Goal: Task Accomplishment & Management: Manage account settings

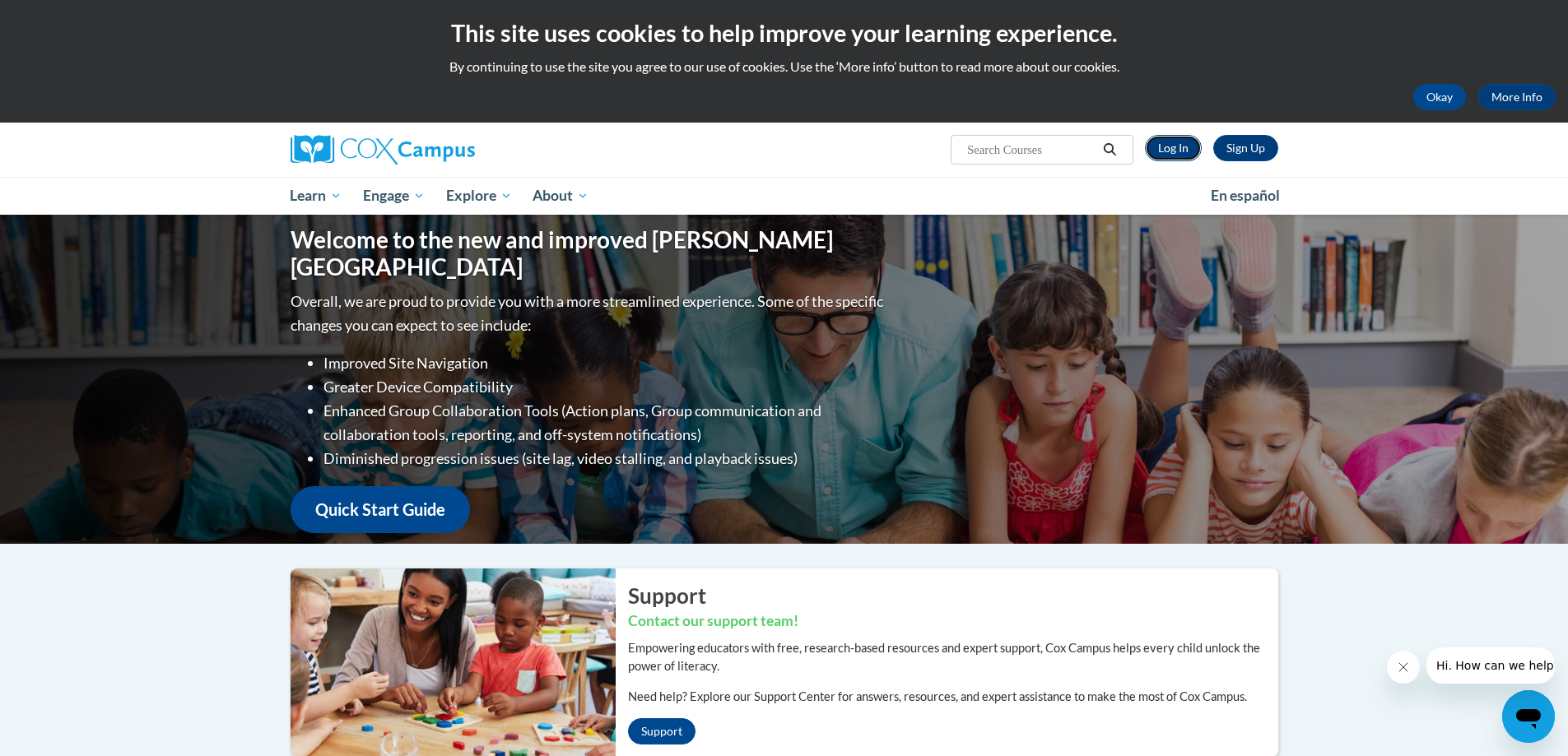
click at [1167, 143] on link "Log In" at bounding box center [1173, 147] width 57 height 26
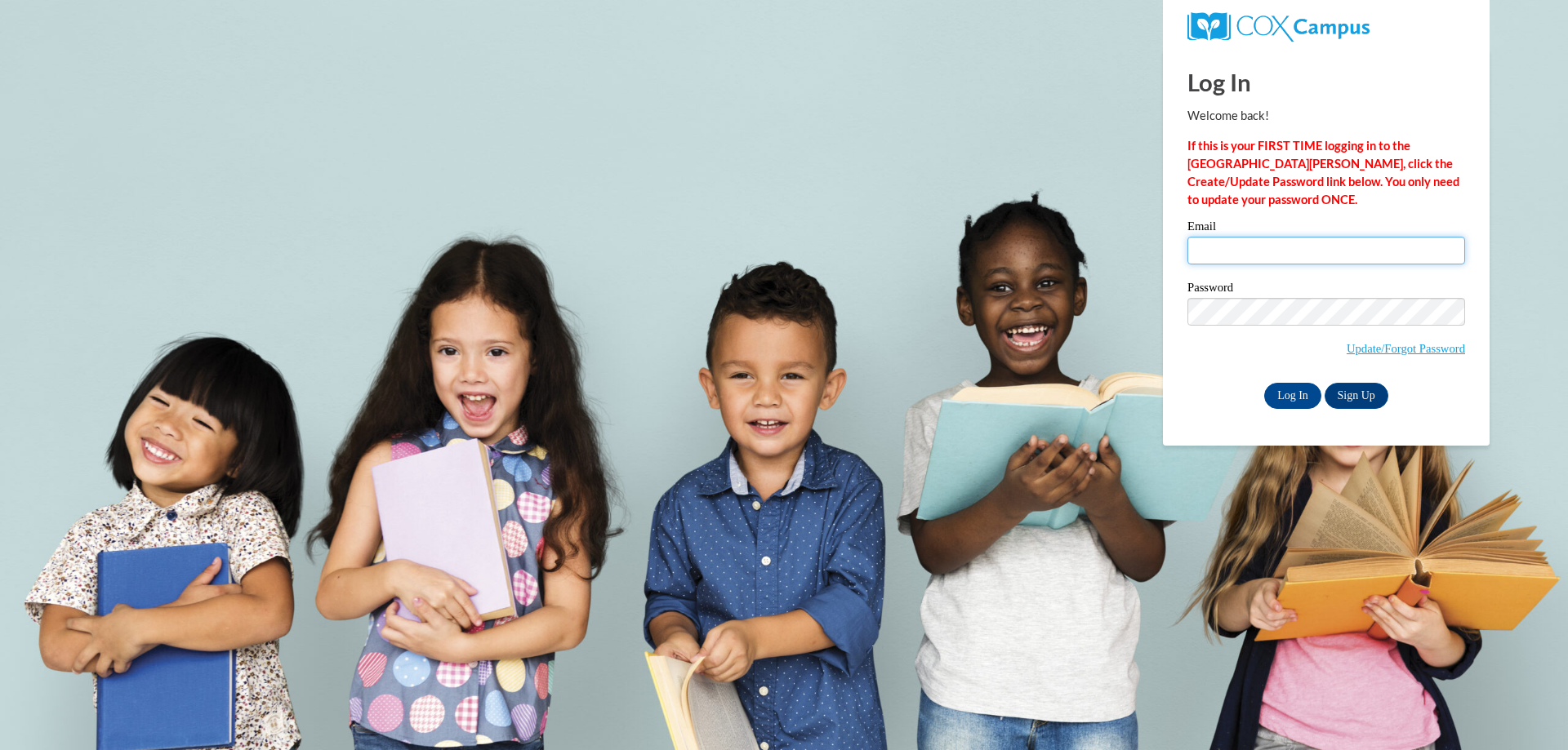
click at [1239, 252] on input "Email" at bounding box center [1327, 250] width 278 height 28
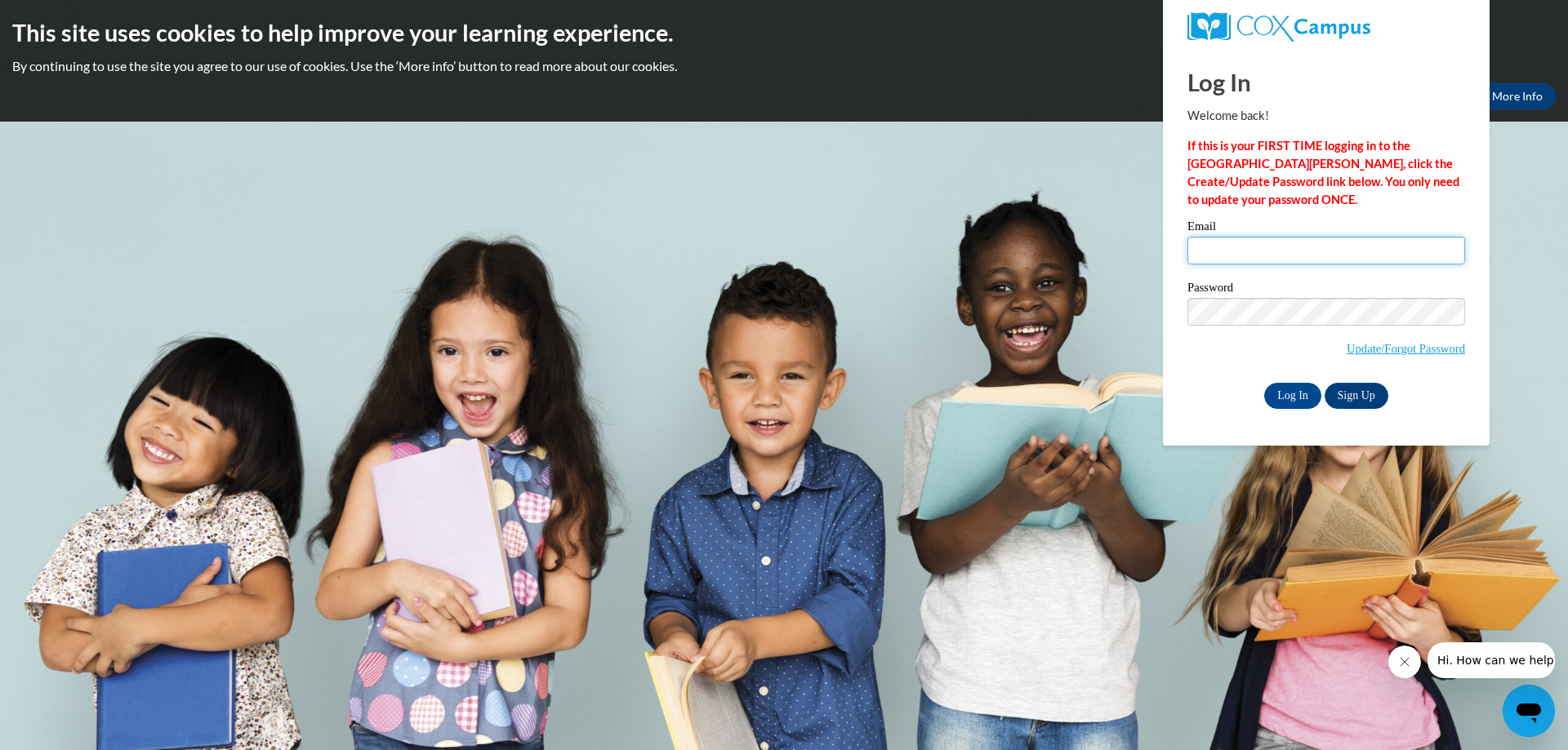
type input "[EMAIL_ADDRESS][DOMAIN_NAME]"
click at [1294, 395] on input "Log In" at bounding box center [1293, 395] width 57 height 26
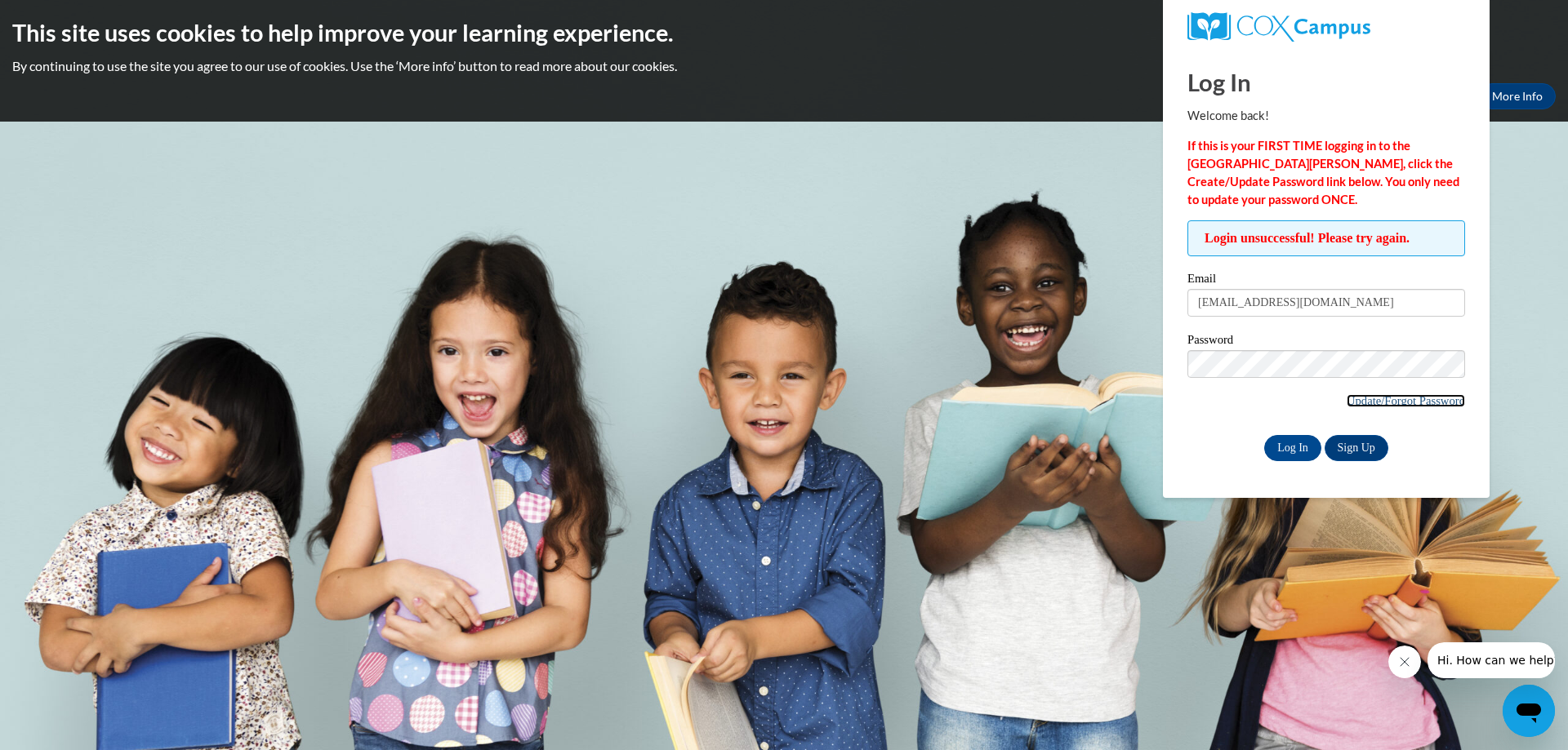
click at [1357, 400] on link "Update/Forgot Password" at bounding box center [1405, 401] width 118 height 13
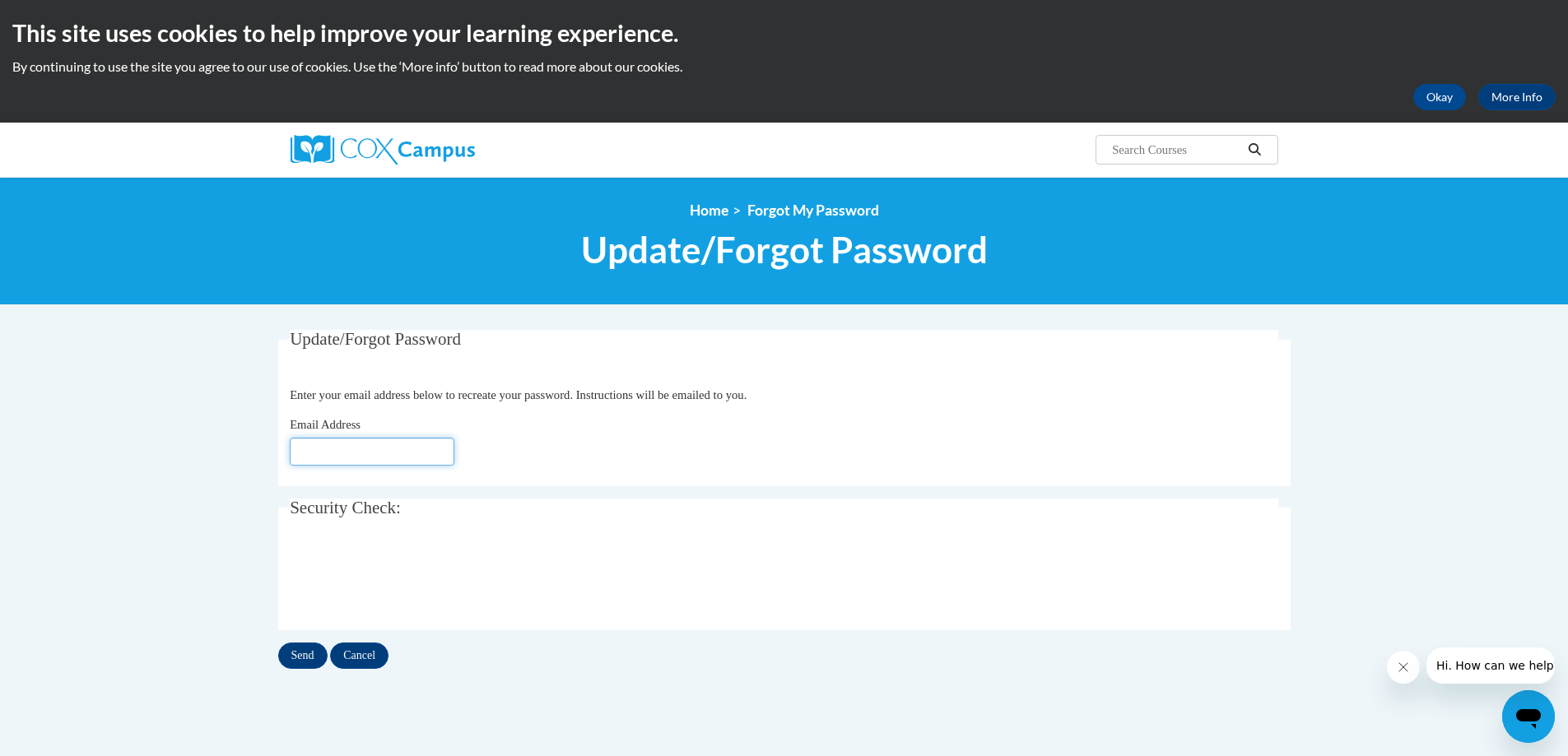
click at [330, 443] on input "Email Address" at bounding box center [372, 452] width 164 height 28
type input "[EMAIL_ADDRESS][DOMAIN_NAME]"
click at [302, 657] on input "Send" at bounding box center [303, 655] width 49 height 26
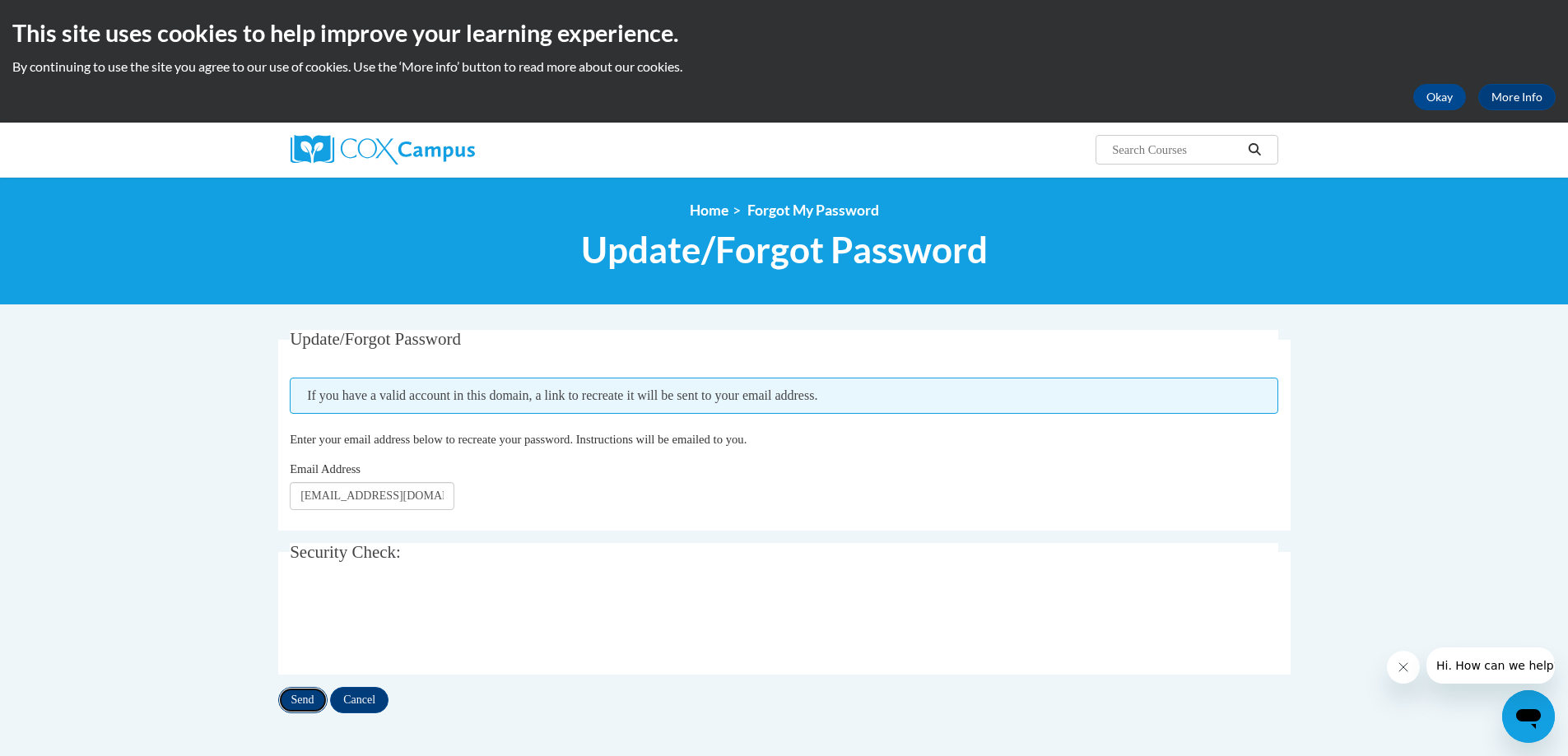
click at [304, 700] on input "Send" at bounding box center [303, 699] width 49 height 26
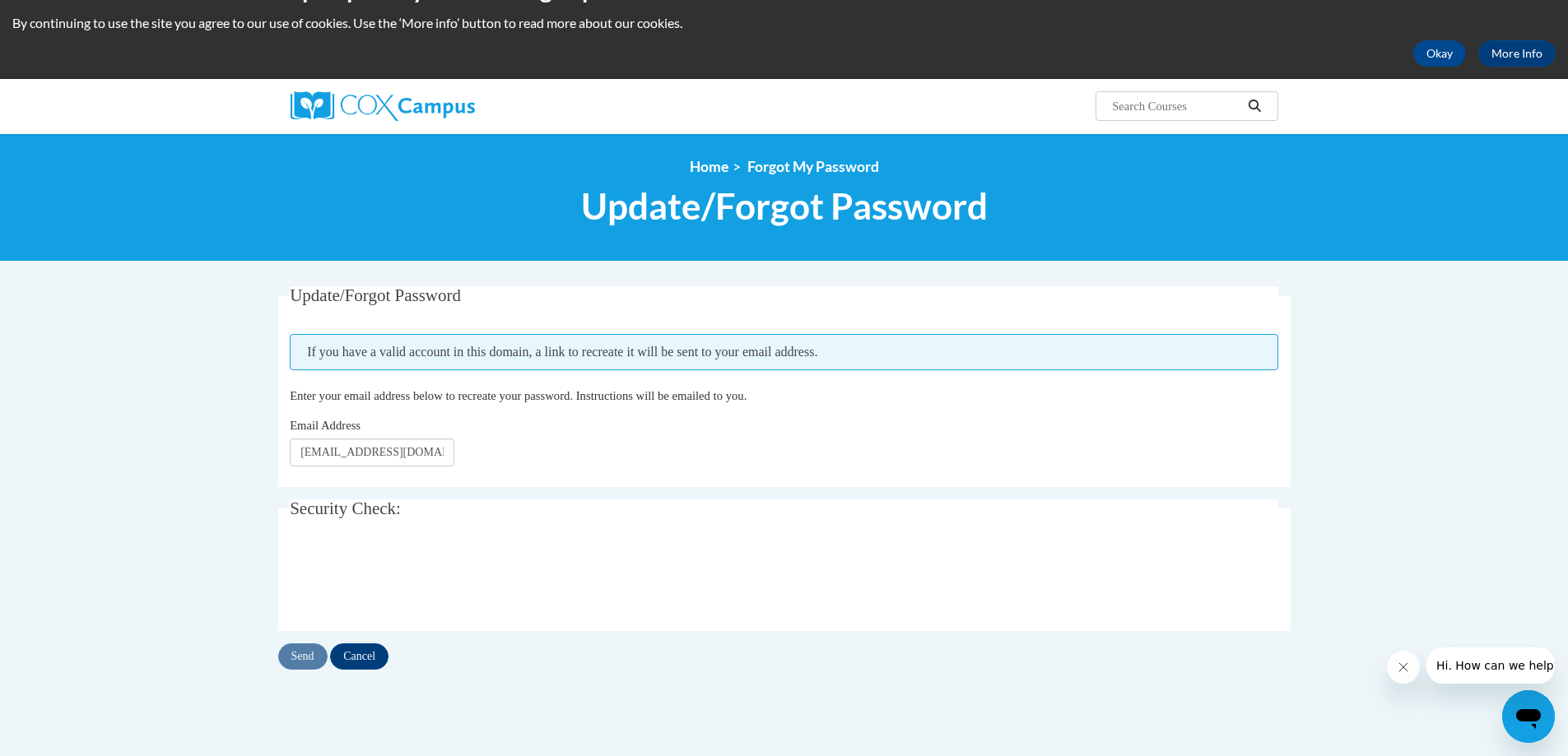
scroll to position [83, 0]
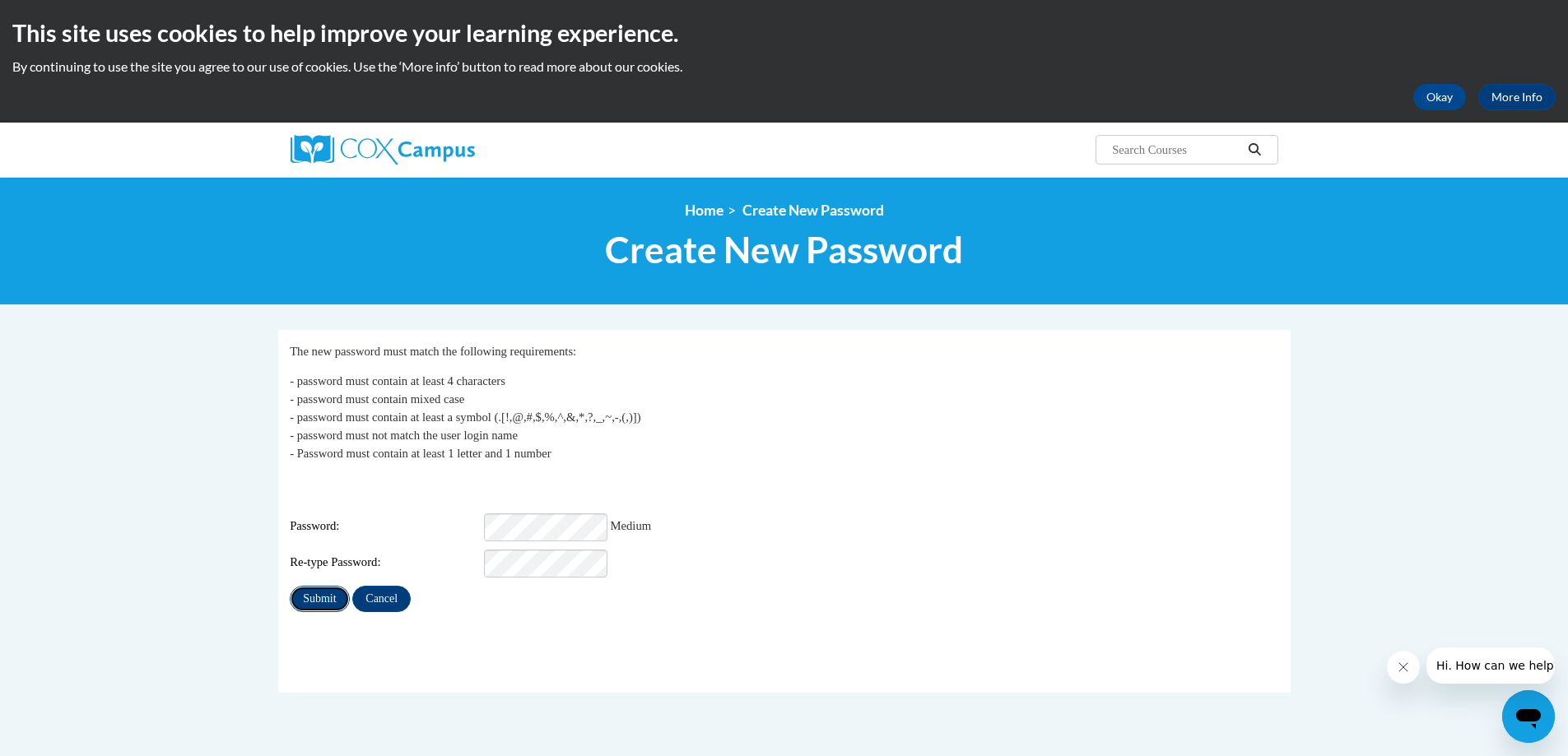
click at [306, 586] on input "Submit" at bounding box center [320, 599] width 59 height 26
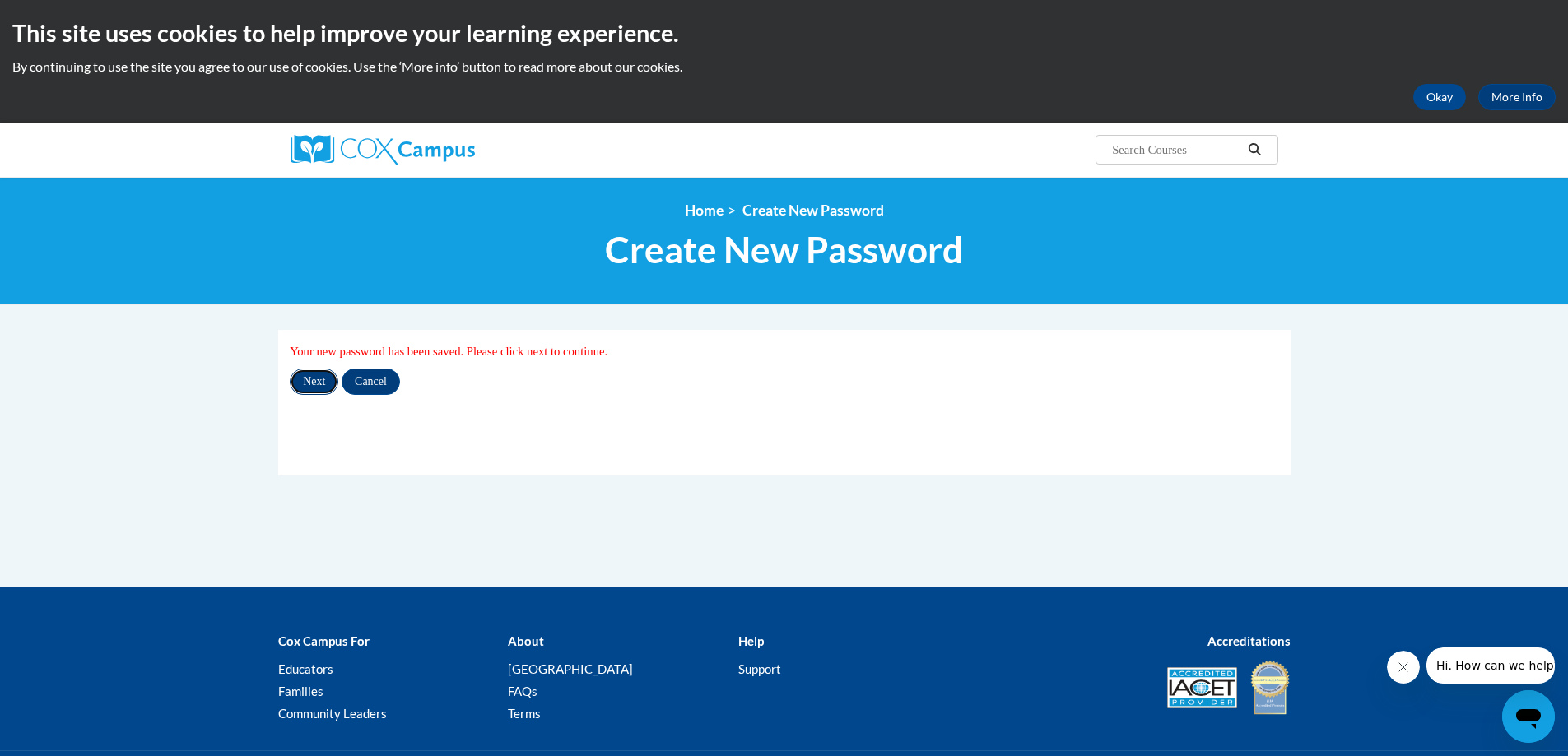
click at [318, 381] on input "Next" at bounding box center [314, 382] width 48 height 26
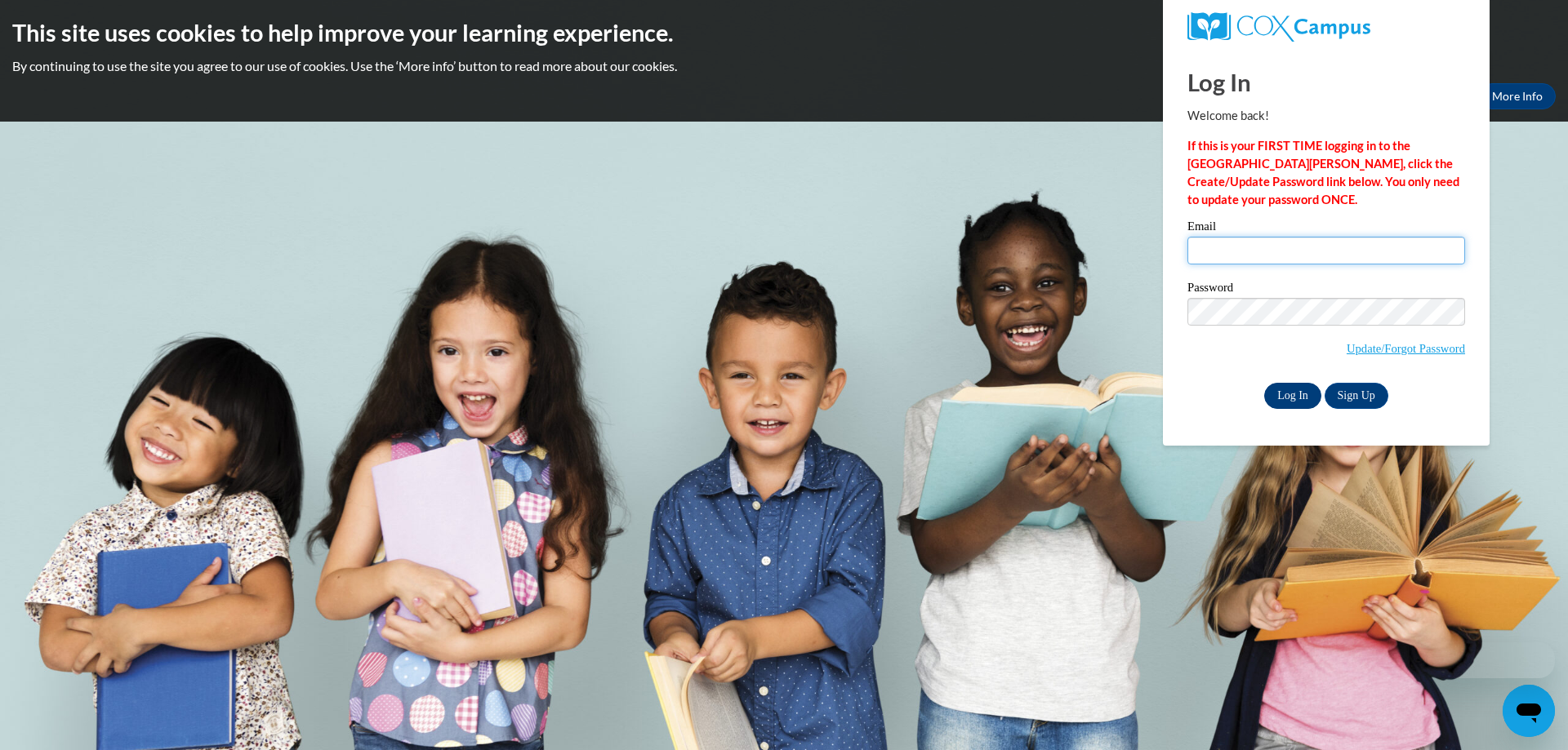
type input "[EMAIL_ADDRESS][DOMAIN_NAME]"
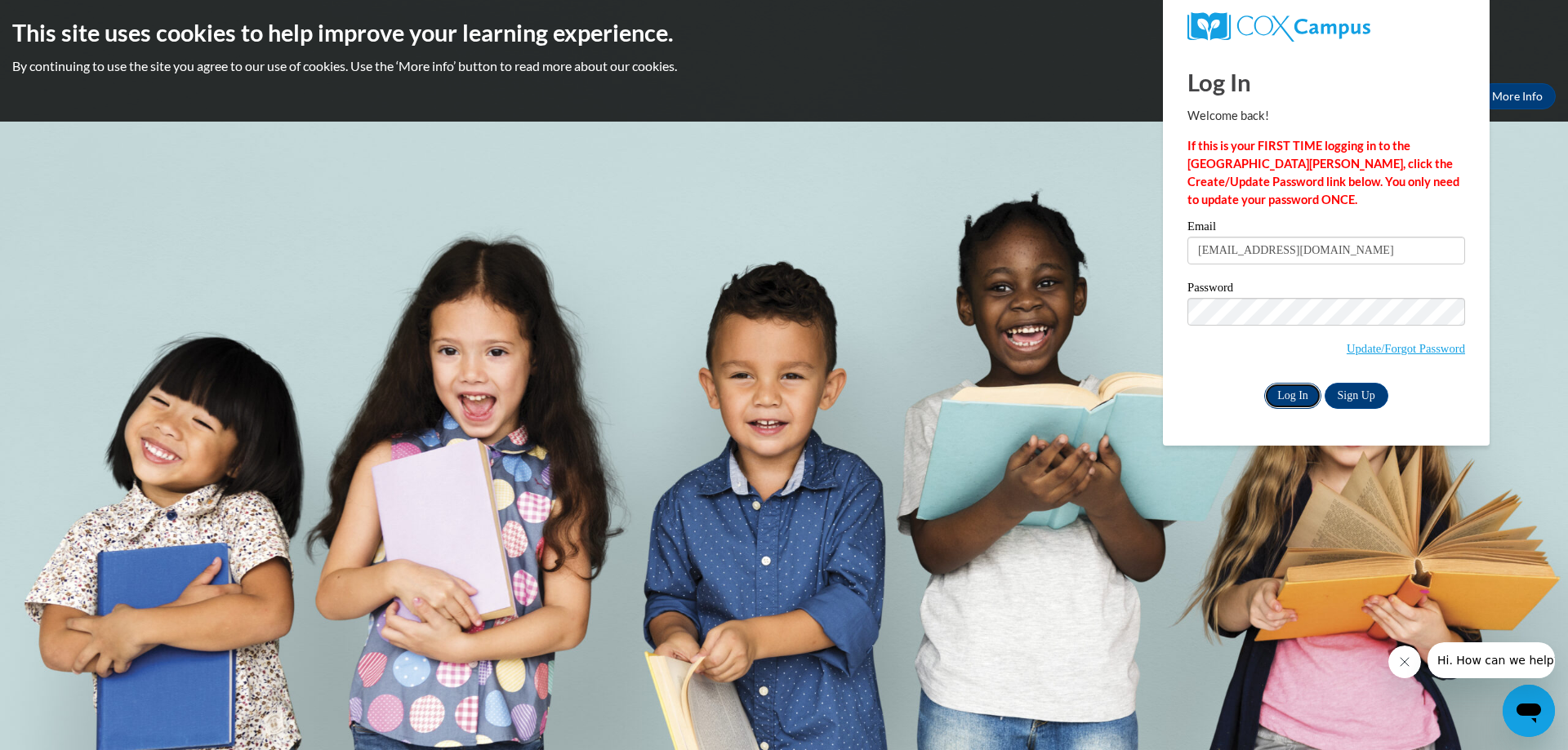
click at [1286, 395] on input "Log In" at bounding box center [1293, 395] width 57 height 26
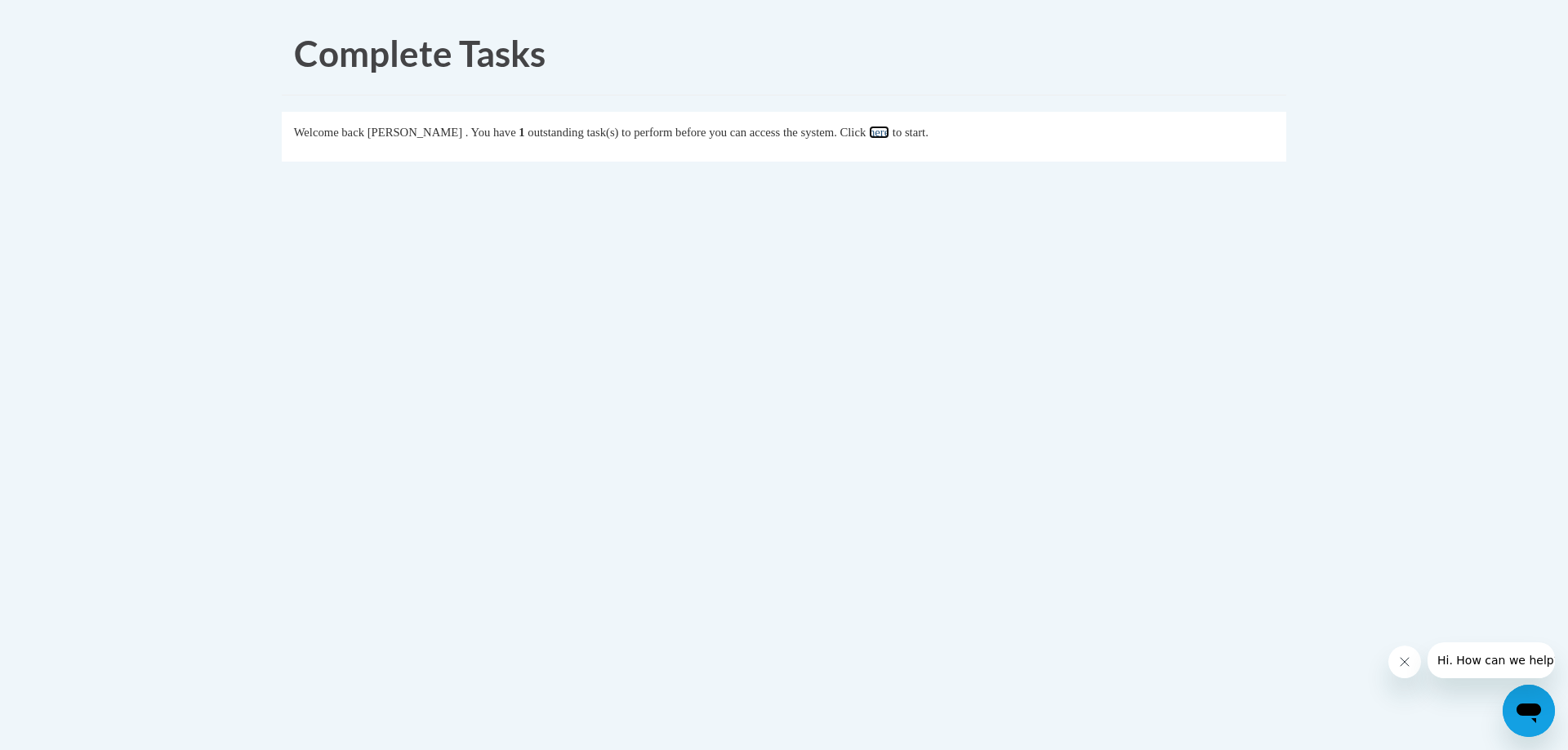
click at [889, 137] on link "here" at bounding box center [878, 132] width 20 height 13
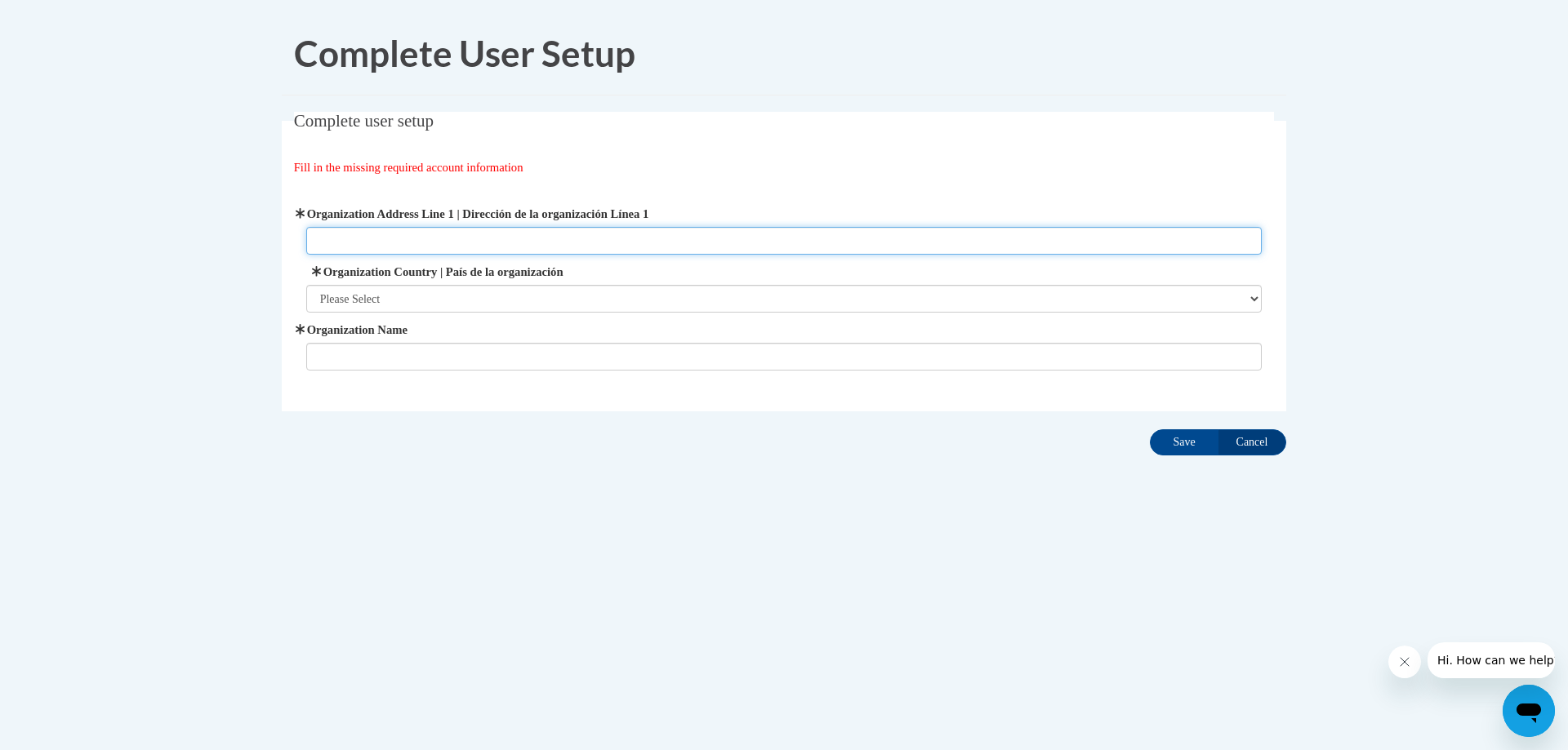
click at [461, 233] on input "Organization Address Line 1 | Dirección de la organización Línea 1" at bounding box center [784, 240] width 956 height 28
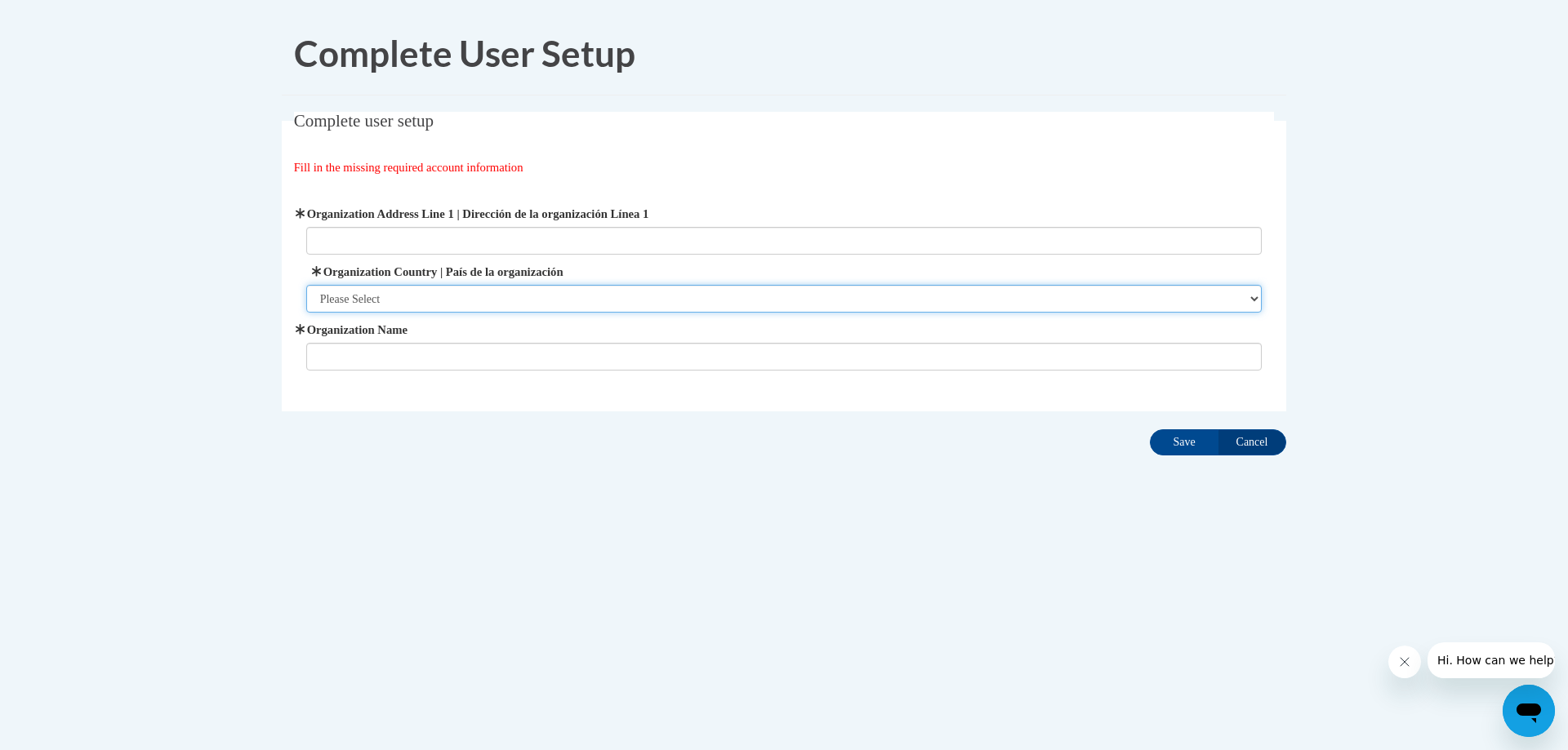
click at [350, 295] on select "Please Select United States | Estados Unidos Outside of the United States | Fue…" at bounding box center [784, 298] width 956 height 28
select select "ad49bcad-a171-4b2e-b99c-48b446064914"
click at [306, 285] on select "Please Select United States | Estados Unidos Outside of the United States | Fue…" at bounding box center [784, 298] width 956 height 28
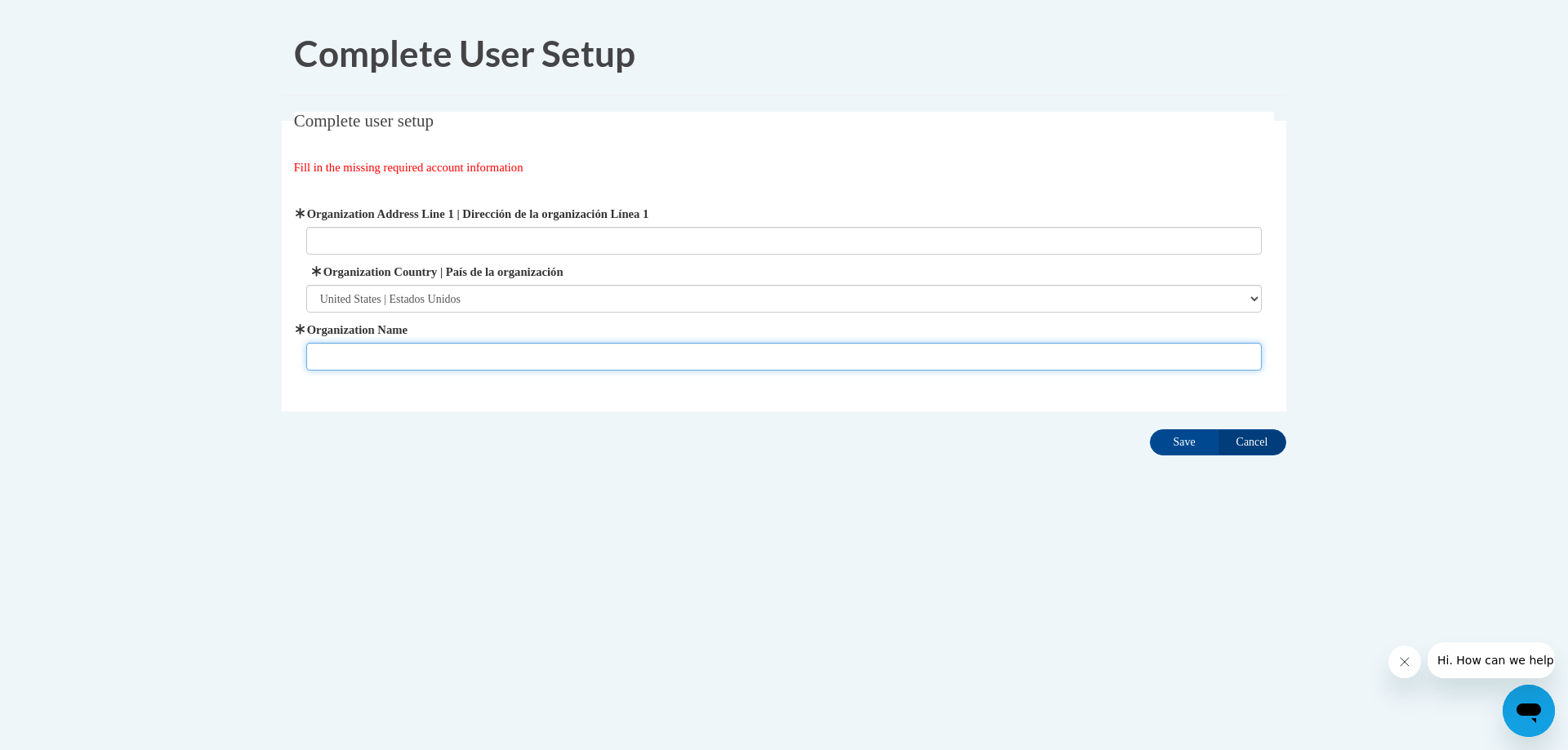
click at [344, 353] on input "Organization Name" at bounding box center [784, 356] width 956 height 28
type input "Project Enlightenment"
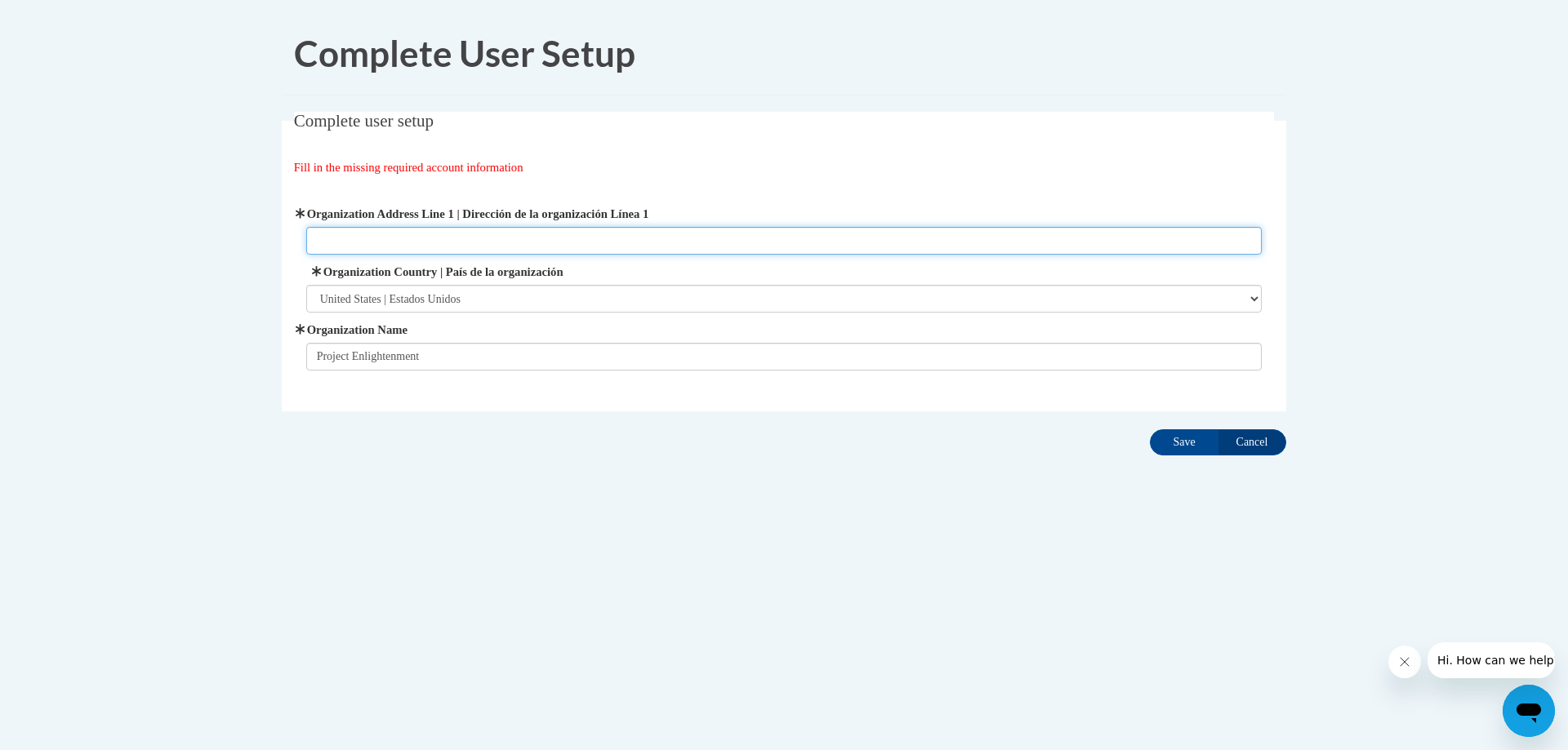
click at [425, 237] on input "Organization Address Line 1 | Dirección de la organización Línea 1" at bounding box center [784, 240] width 956 height 28
paste input "501 S Boylan Ave, Raleigh, NC 27603"
type input "501 S Boylan Ave, Raleigh, NC 27603"
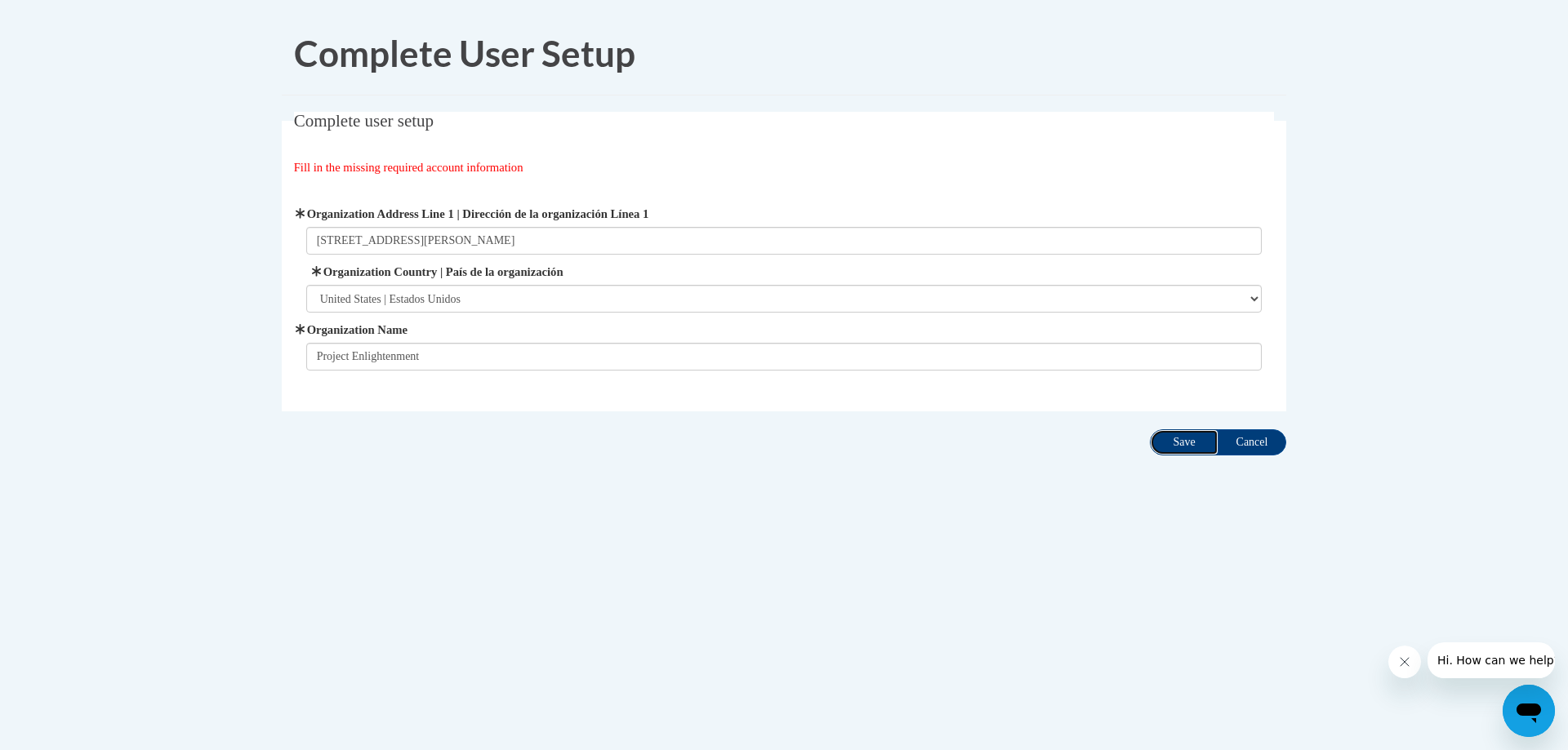
click at [1179, 440] on input "Save" at bounding box center [1183, 442] width 69 height 26
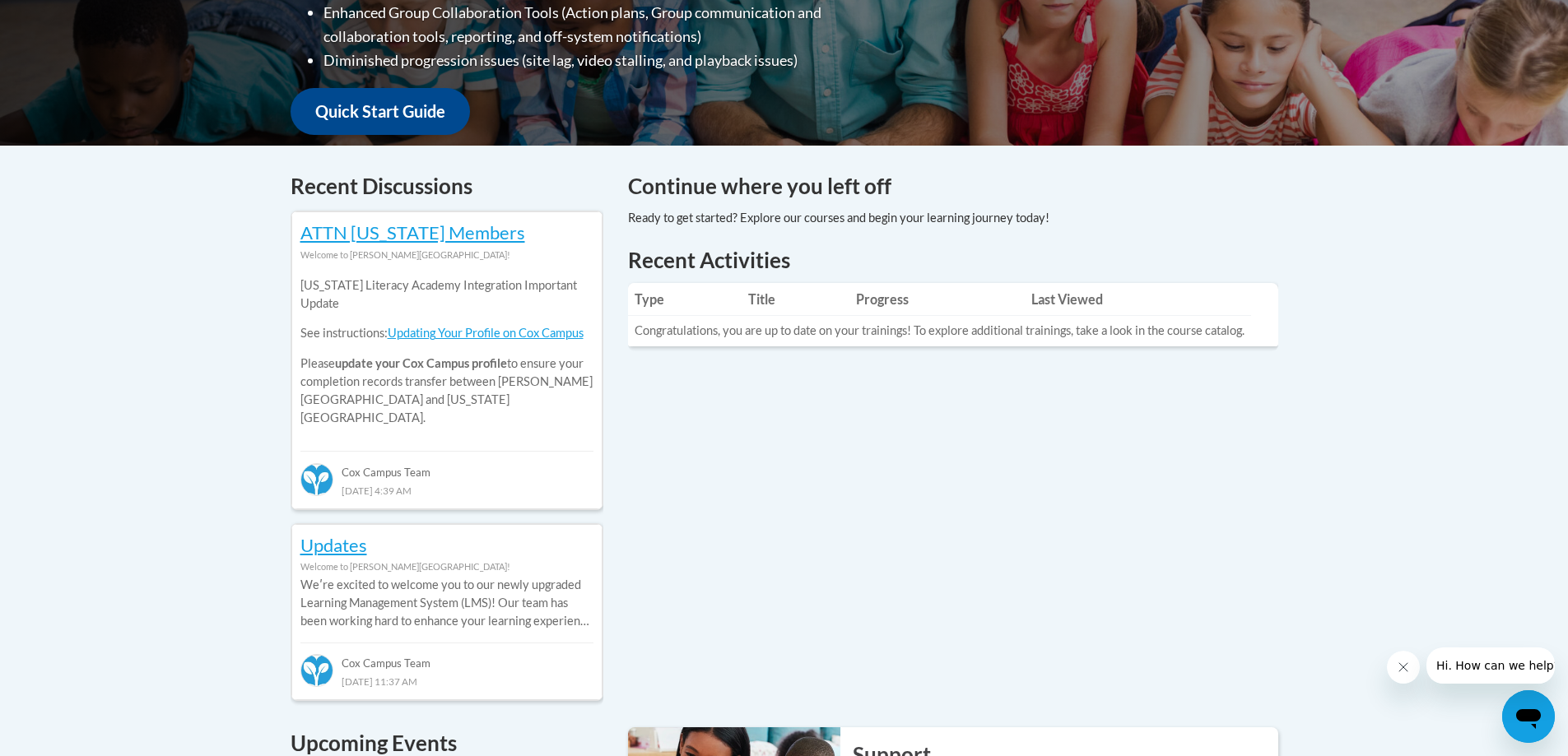
scroll to position [164, 0]
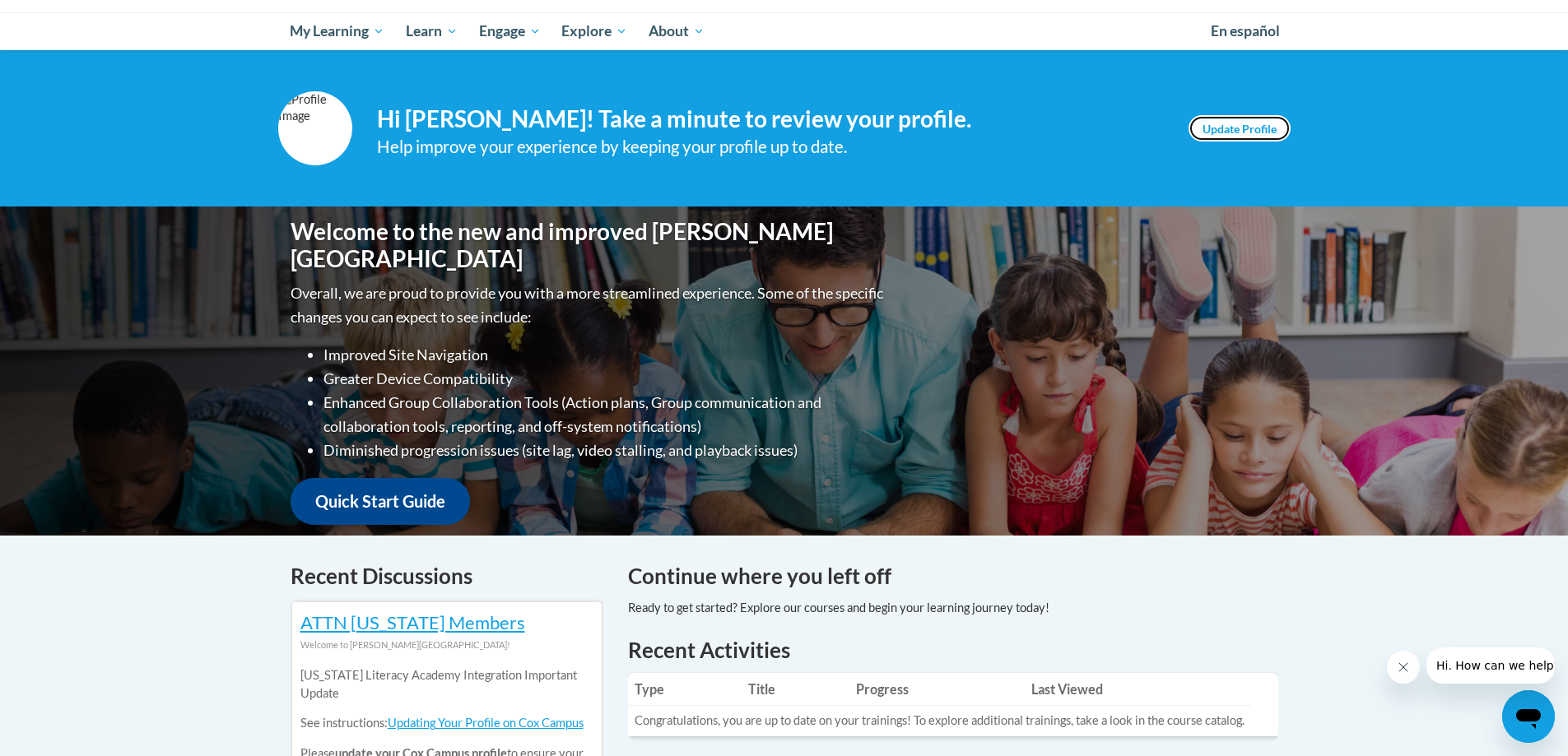
click at [1264, 133] on link "Update Profile" at bounding box center [1239, 127] width 102 height 26
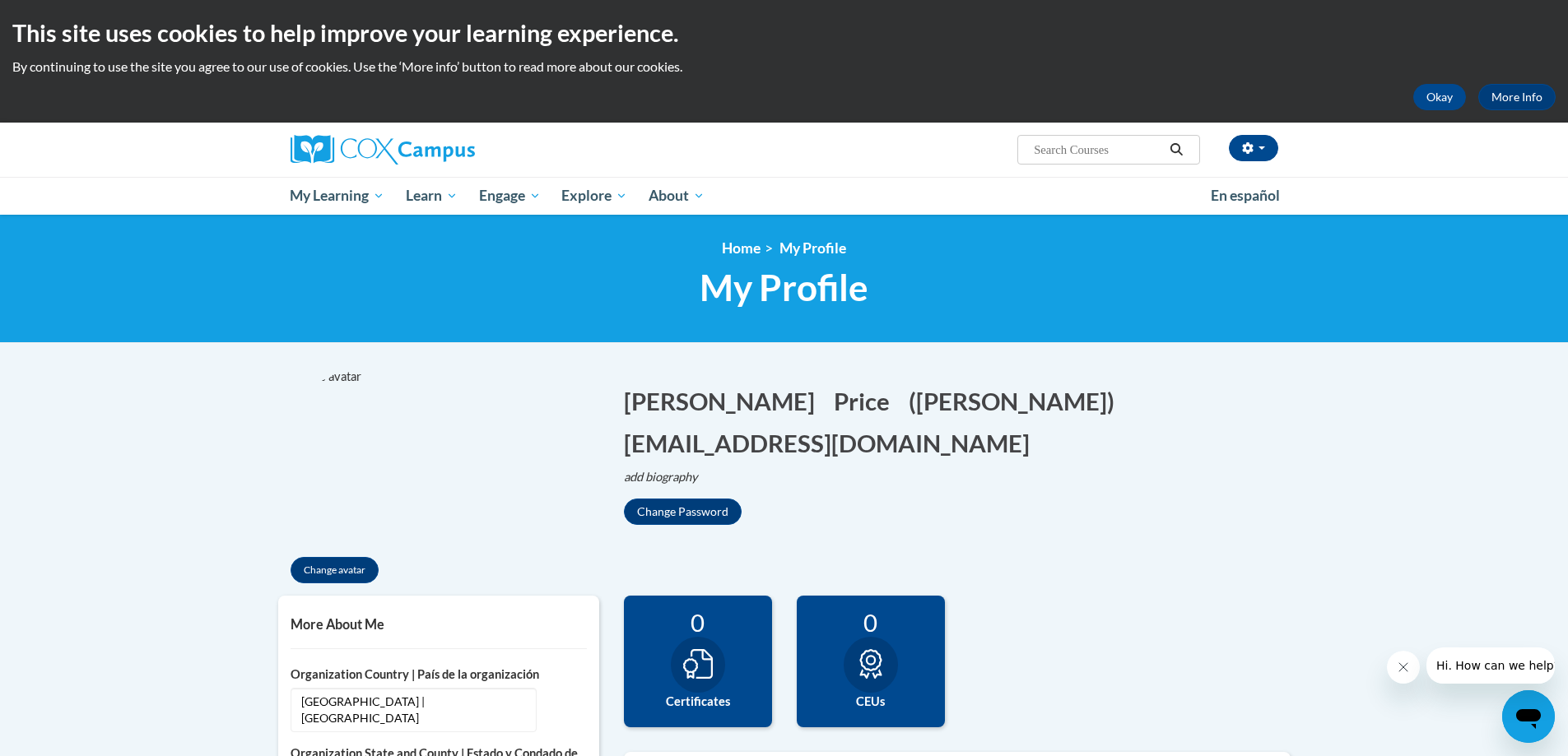
click at [360, 468] on img at bounding box center [369, 459] width 181 height 181
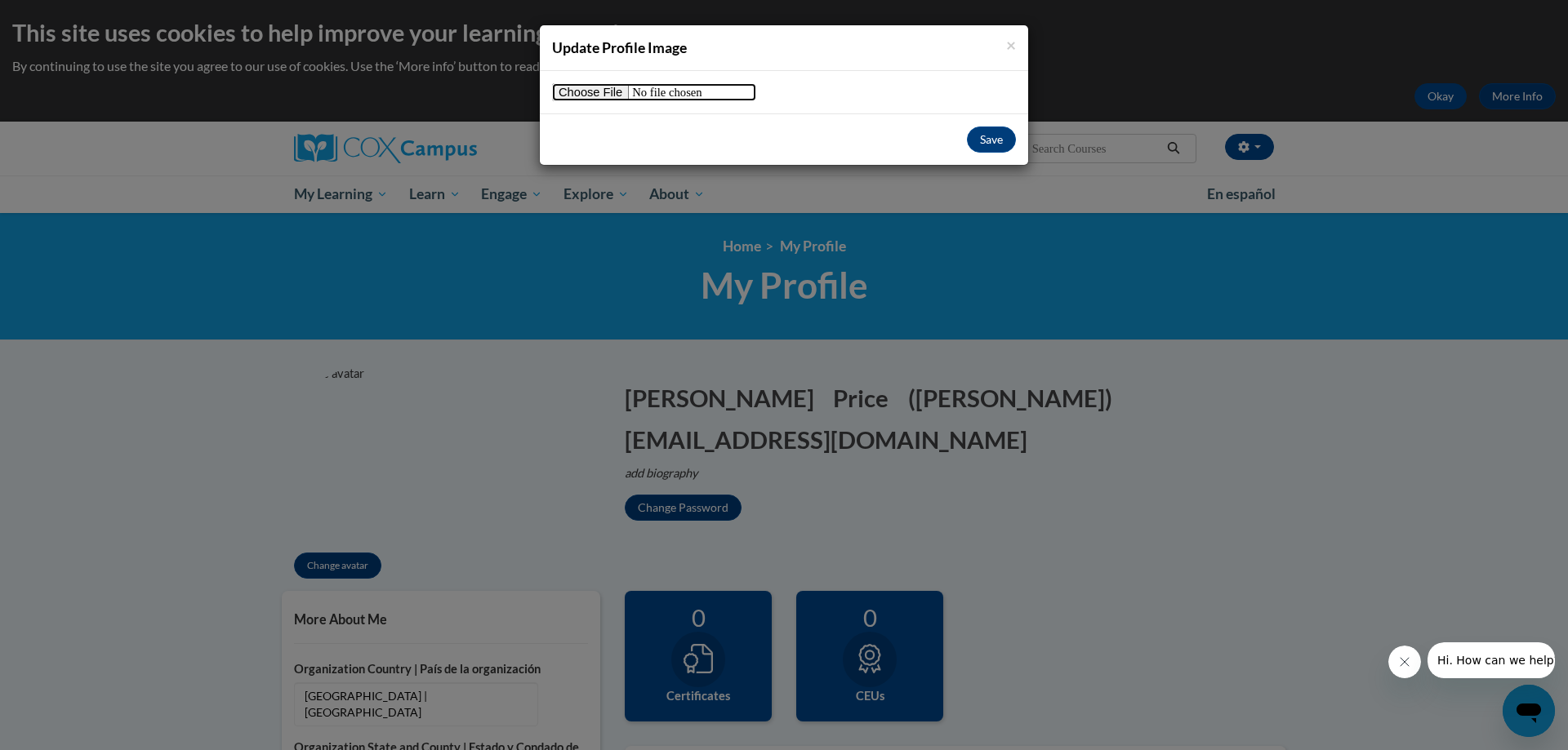
click at [580, 92] on input "file" at bounding box center [654, 92] width 204 height 18
type input "C:\fakepath\Capture.PNG"
click at [997, 137] on button "Save" at bounding box center [991, 139] width 49 height 26
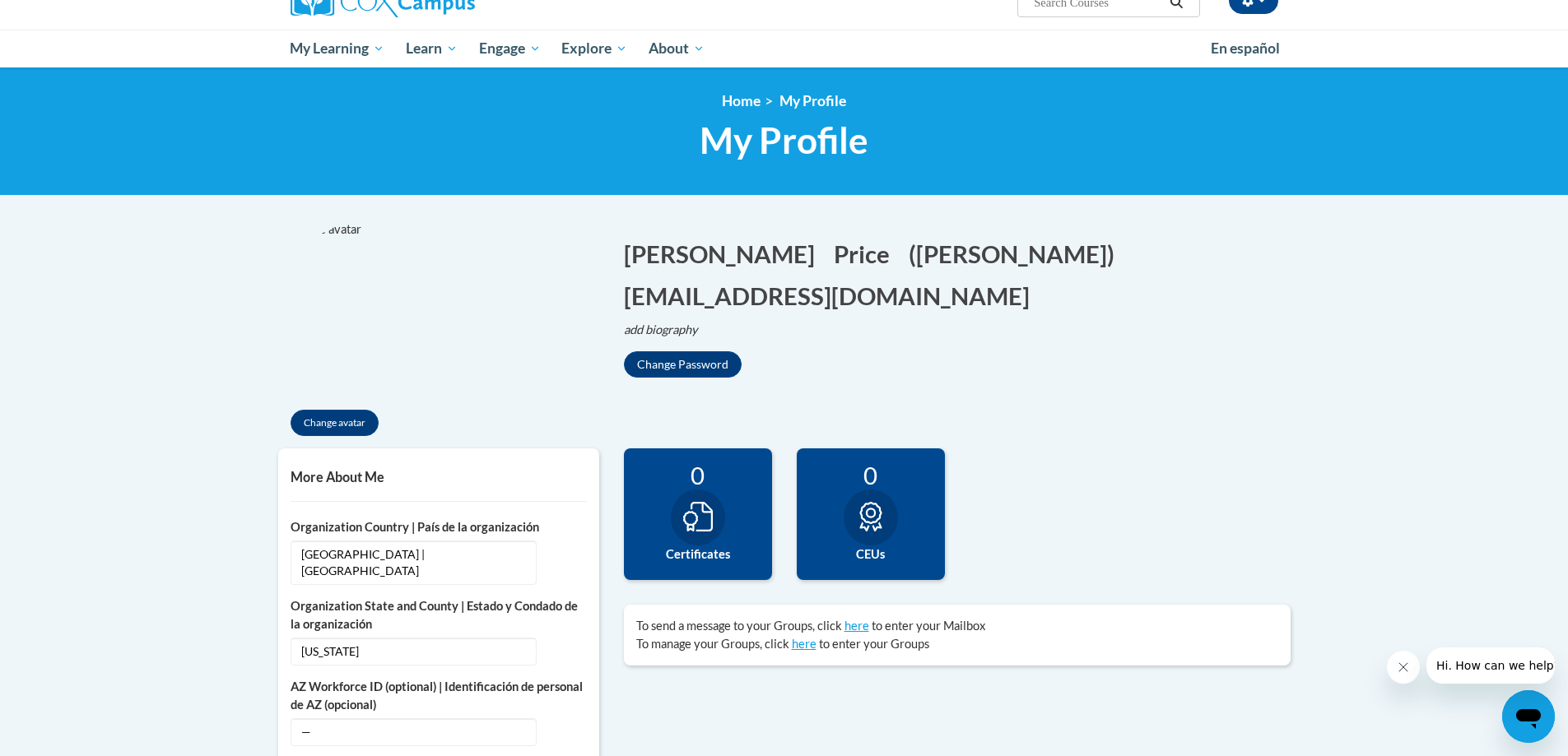
scroll to position [164, 0]
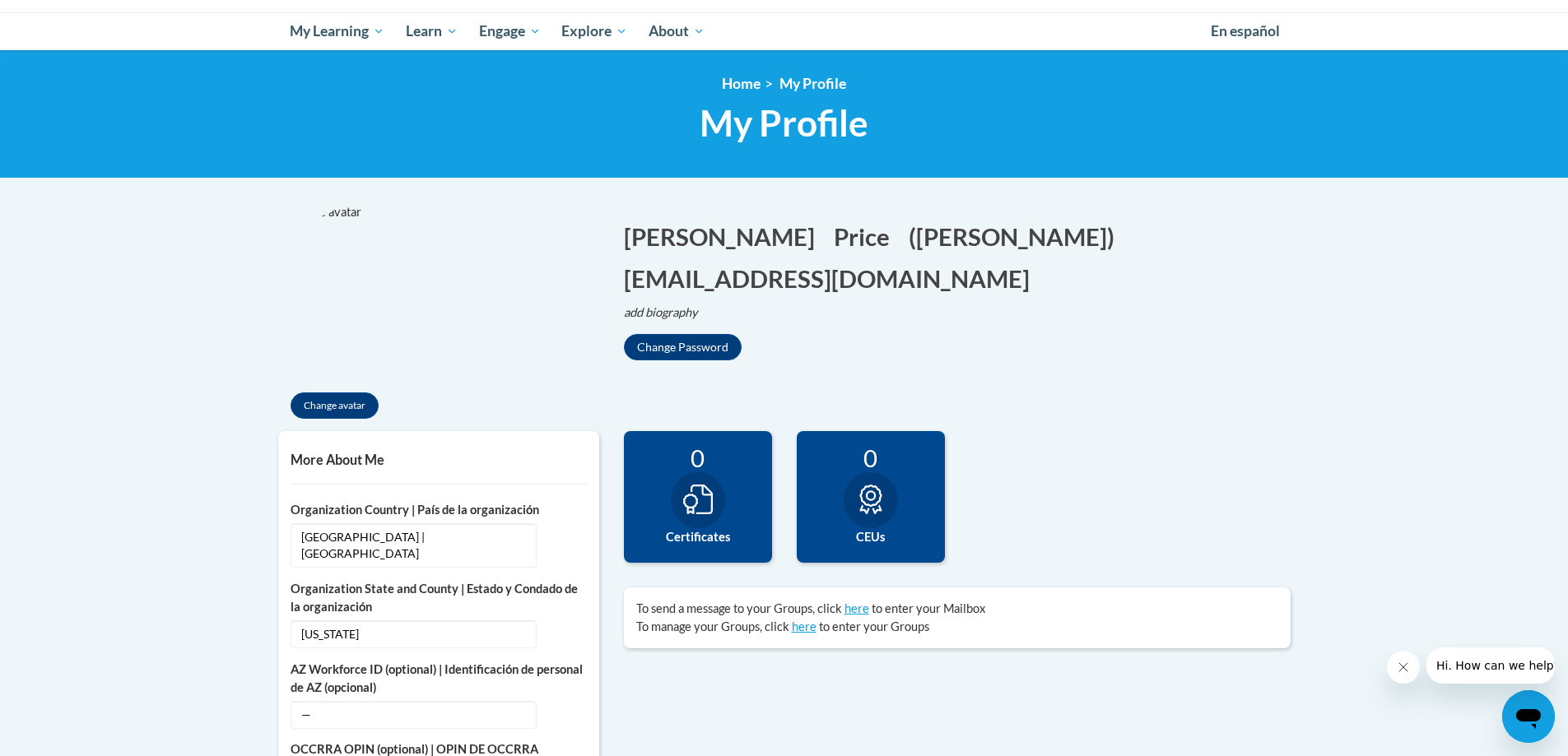
click at [340, 215] on img at bounding box center [369, 294] width 181 height 181
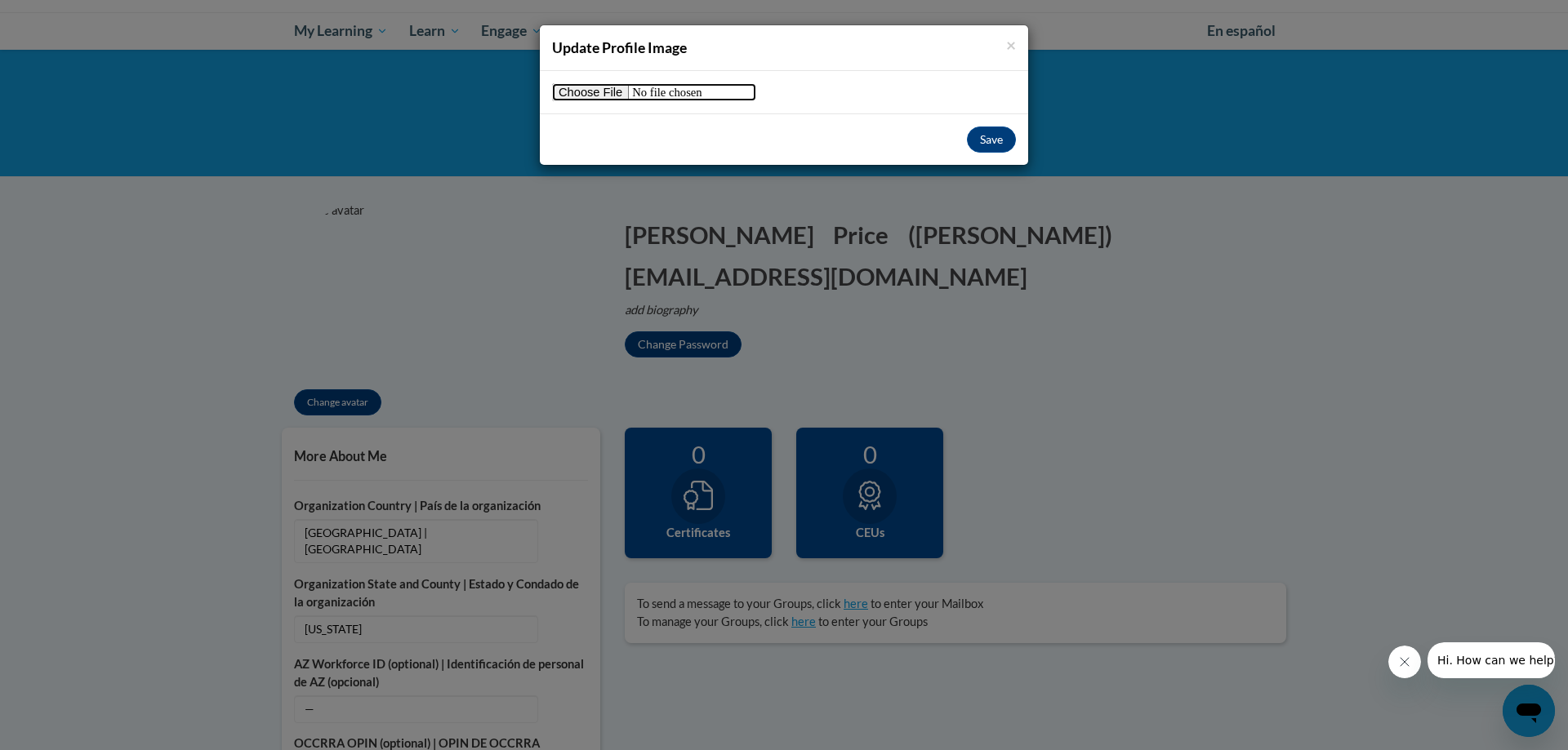
click at [588, 96] on input "file" at bounding box center [654, 92] width 204 height 18
click at [396, 224] on div "× Update Profile Image Save" at bounding box center [784, 375] width 1568 height 750
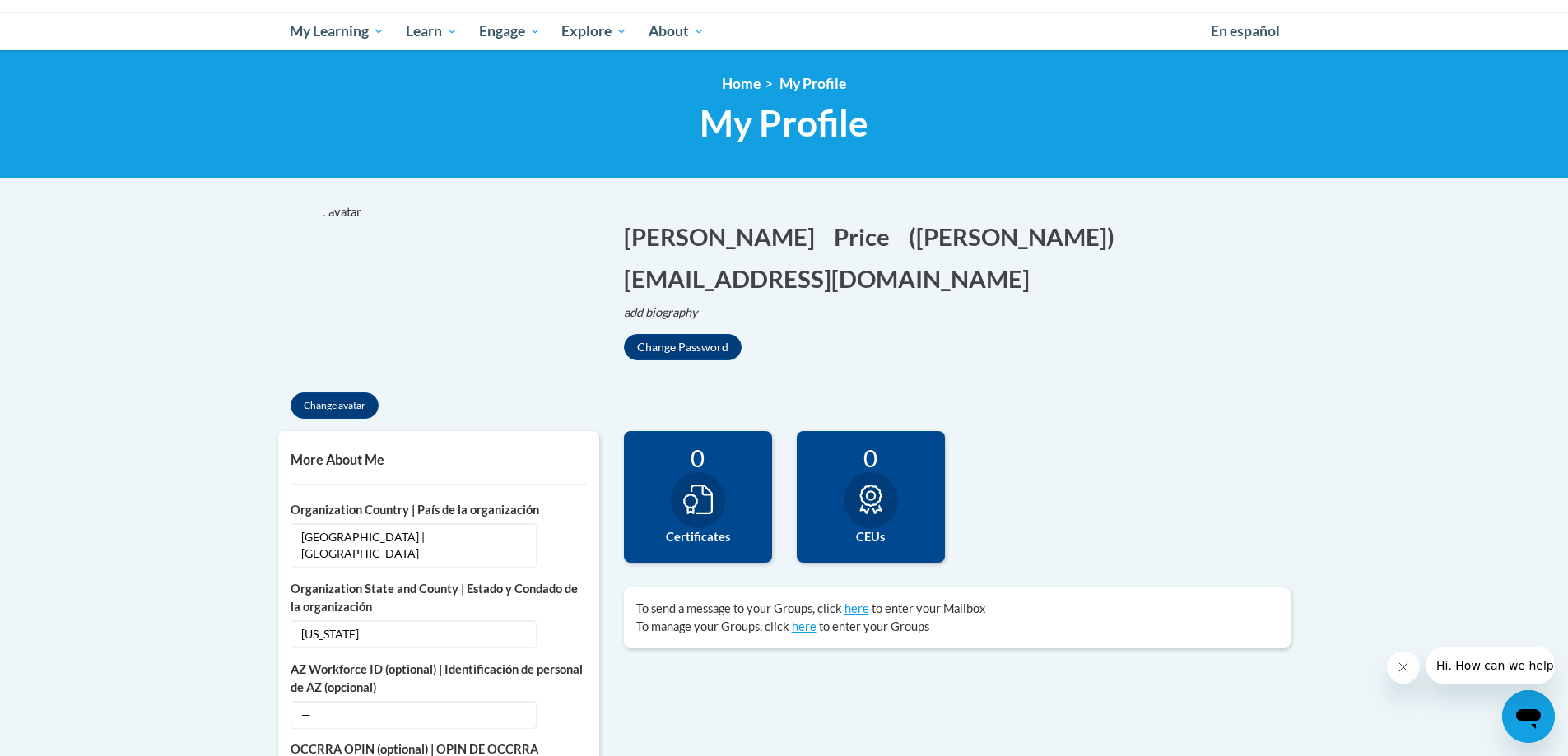
click at [353, 215] on img at bounding box center [369, 294] width 181 height 181
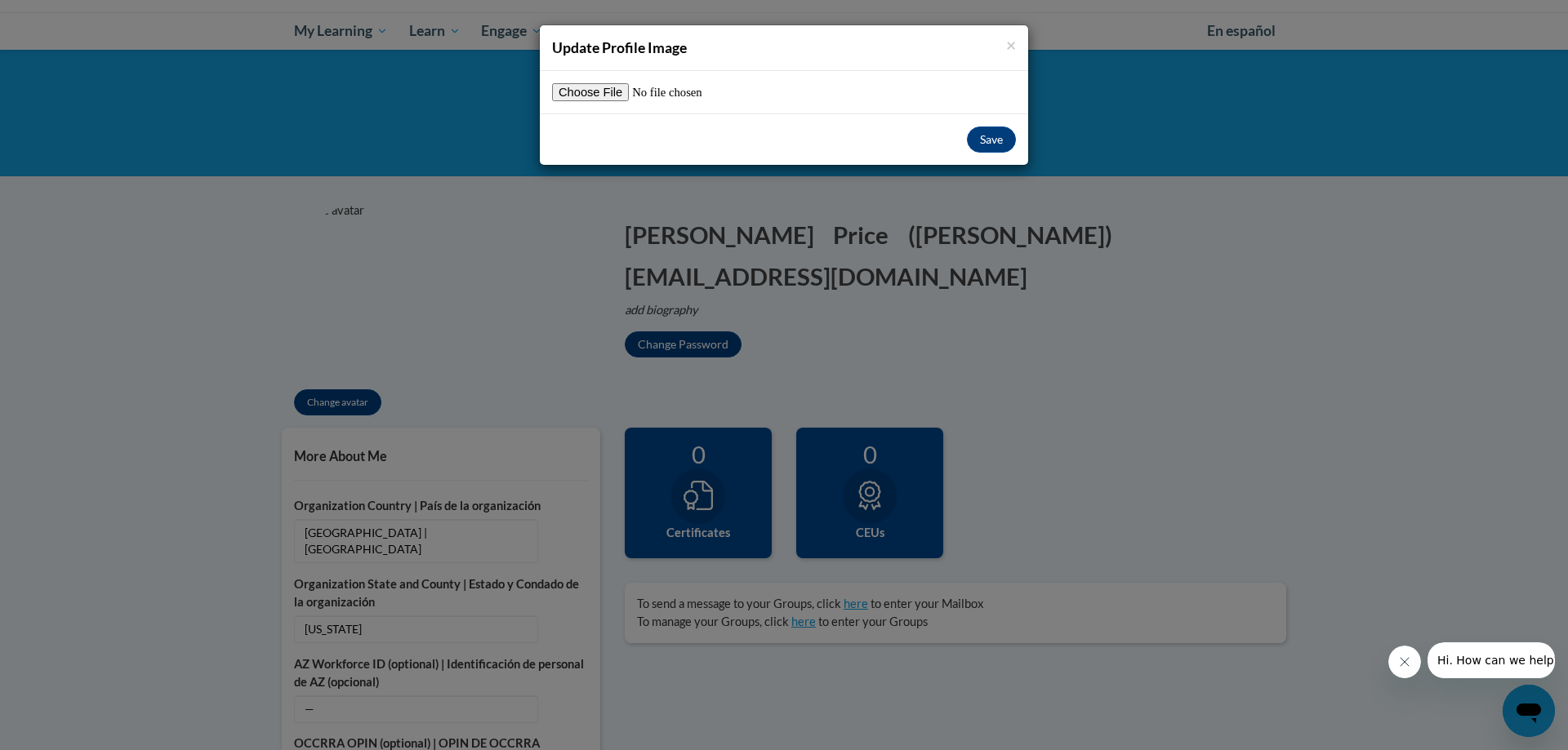
click at [323, 395] on div "× Update Profile Image Save" at bounding box center [784, 375] width 1568 height 750
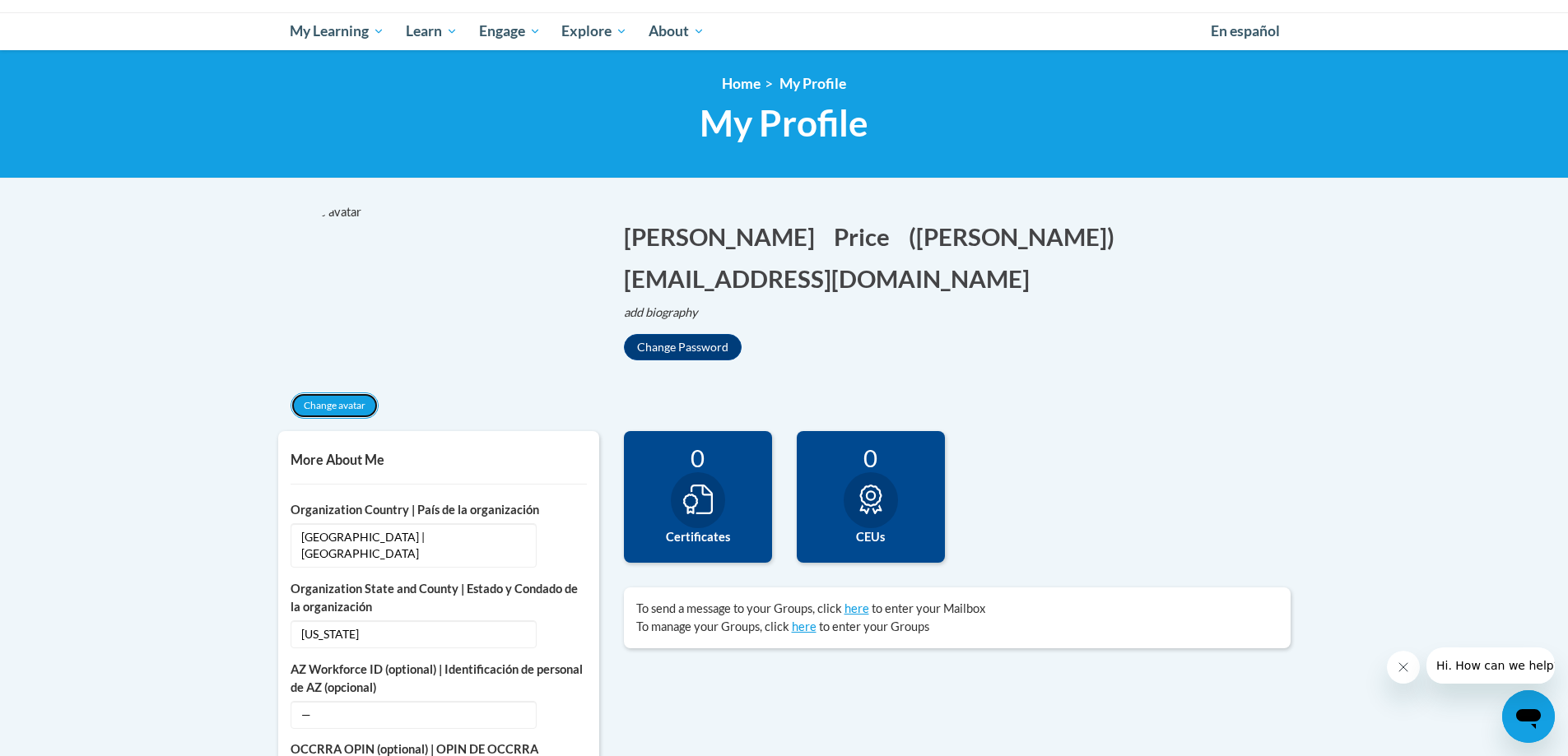
click at [325, 399] on button "Change avatar" at bounding box center [335, 405] width 88 height 26
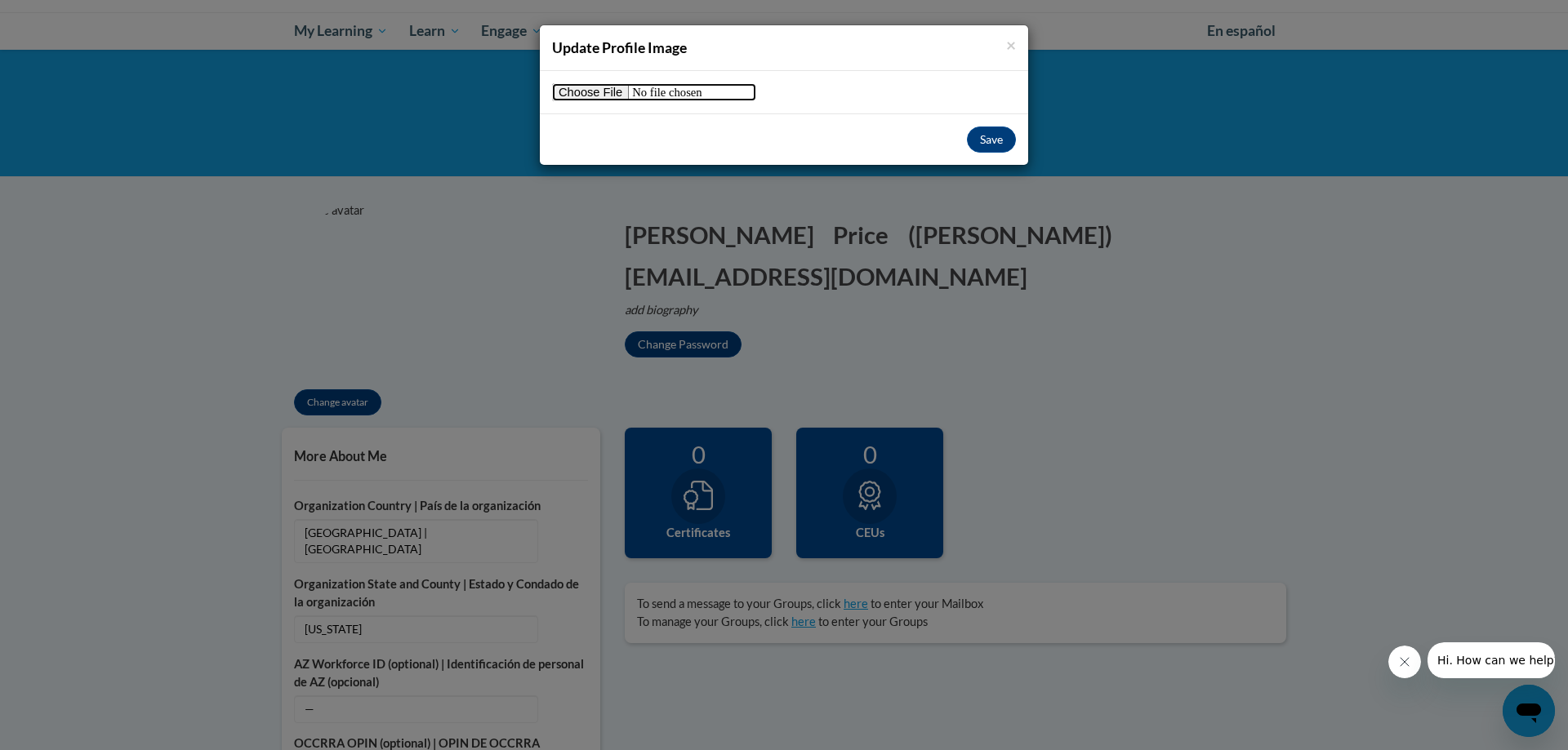
click at [589, 101] on input "file" at bounding box center [654, 92] width 204 height 18
type input "C:\fakepath\Bitmoji on the beach.png"
click at [982, 145] on button "Save" at bounding box center [991, 139] width 49 height 26
click at [992, 143] on button "Save" at bounding box center [991, 139] width 49 height 26
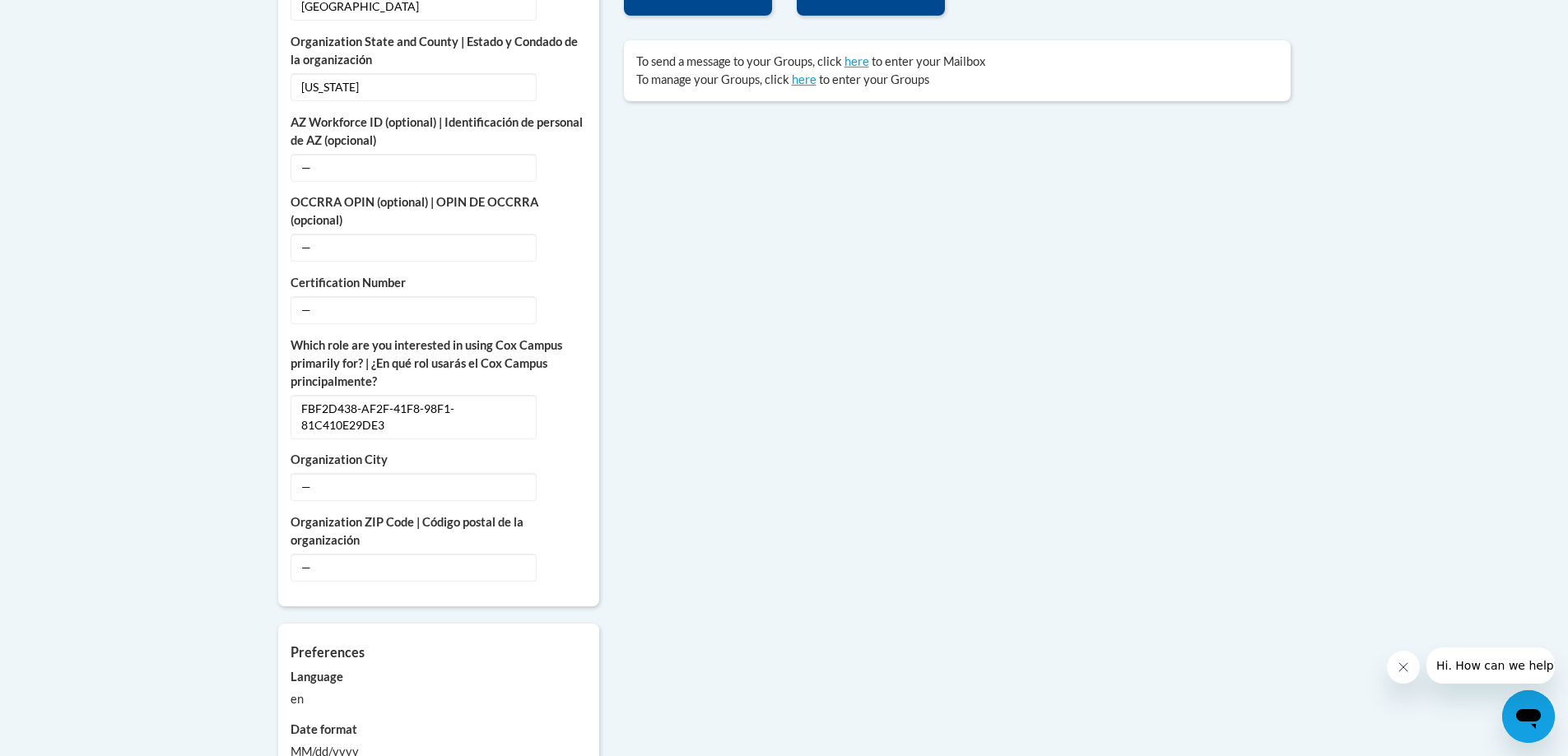
scroll to position [741, 0]
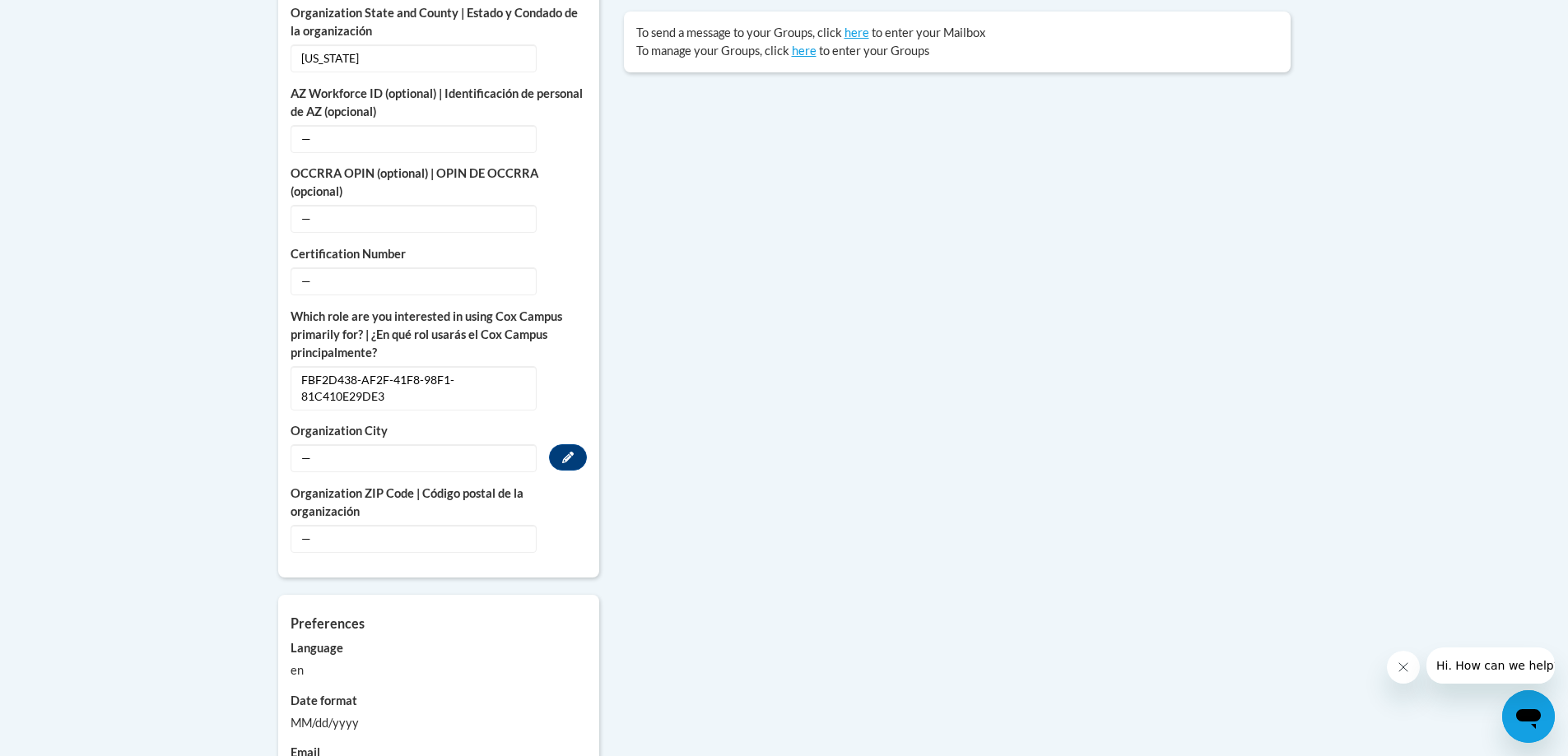
click at [330, 444] on span "—" at bounding box center [414, 458] width 246 height 28
click at [328, 447] on span "—" at bounding box center [414, 458] width 246 height 28
click at [310, 444] on span "—" at bounding box center [414, 458] width 246 height 28
click at [302, 444] on span "—" at bounding box center [414, 458] width 246 height 28
click at [582, 444] on button "Edit" at bounding box center [568, 457] width 38 height 26
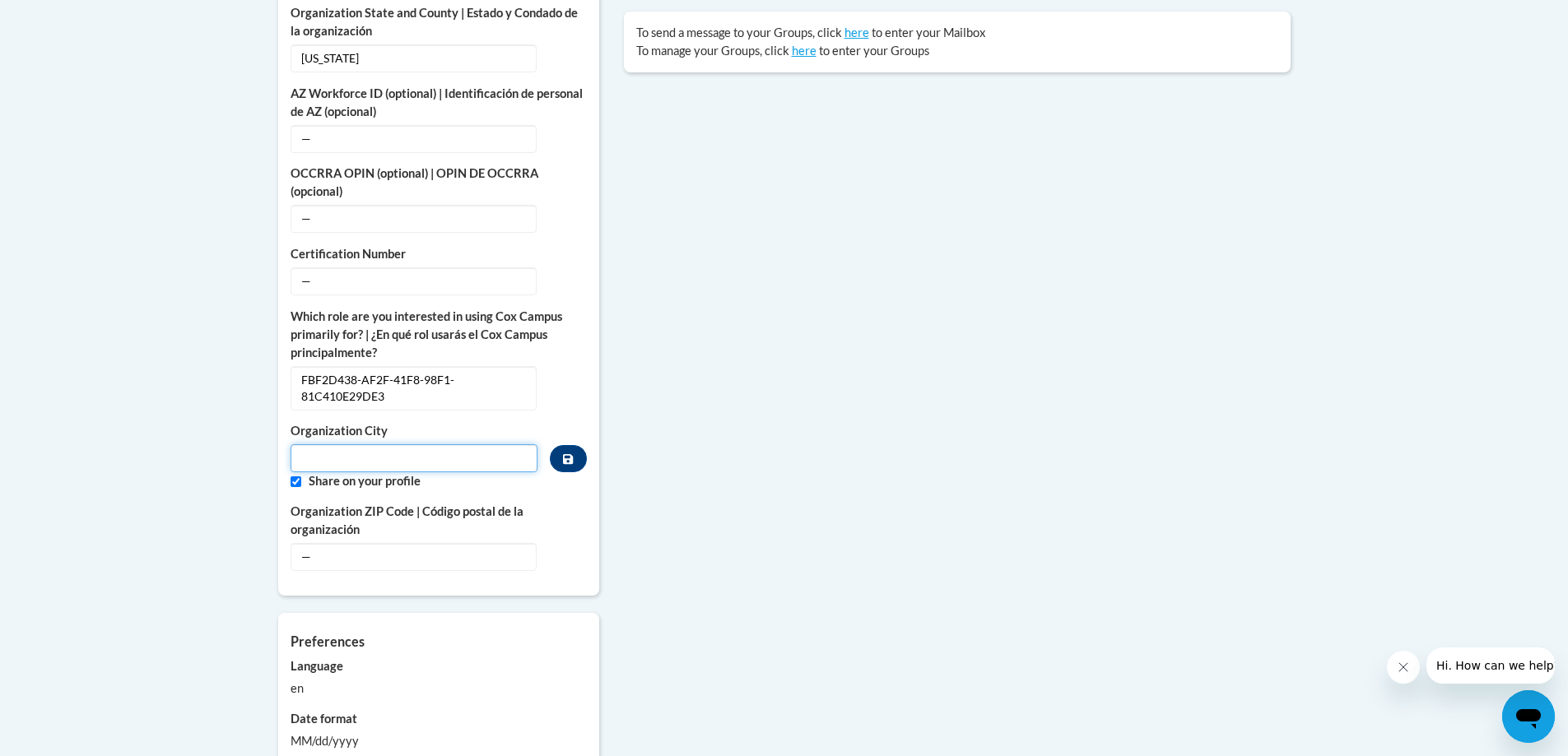
click at [335, 455] on input "Metadata input" at bounding box center [415, 458] width 248 height 28
type input "Raleigh"
click at [313, 547] on span "—" at bounding box center [414, 557] width 246 height 28
click at [304, 549] on span "—" at bounding box center [414, 557] width 246 height 28
drag, startPoint x: 325, startPoint y: 547, endPoint x: 531, endPoint y: 547, distance: 206.0
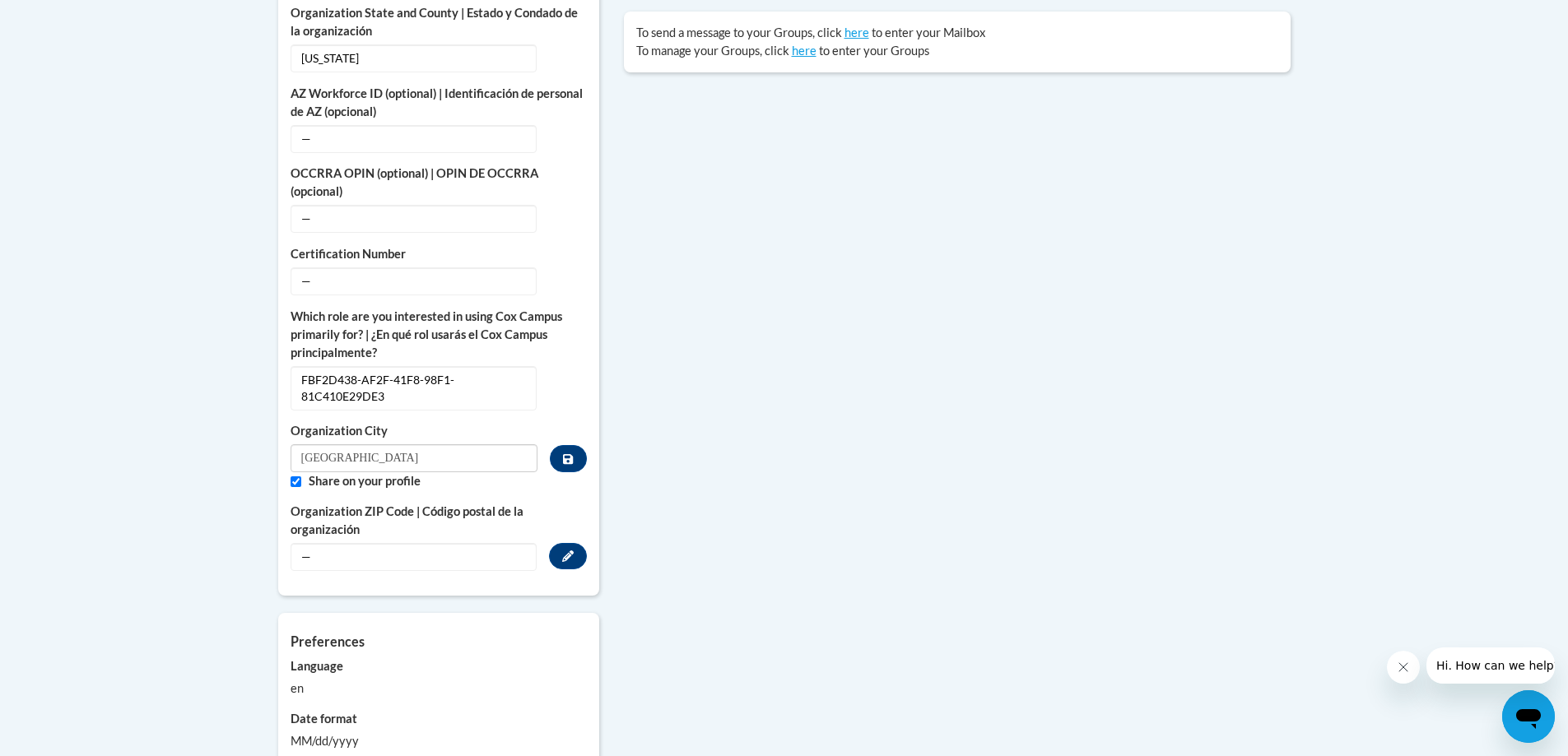
click at [329, 547] on span "—" at bounding box center [414, 557] width 246 height 28
click at [567, 550] on icon "Custom profile fields" at bounding box center [568, 556] width 12 height 12
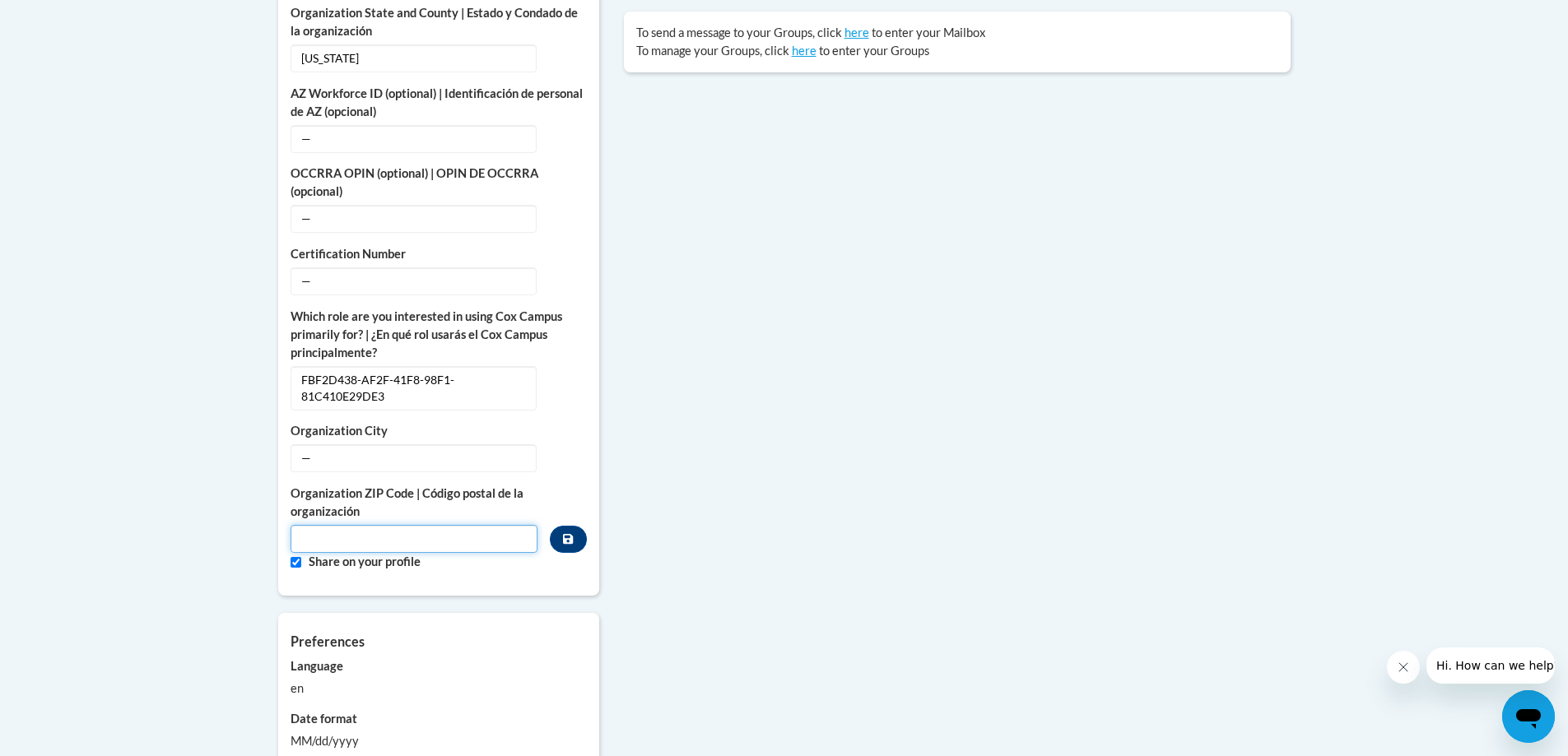
click at [395, 535] on input "Metadata input" at bounding box center [415, 539] width 248 height 28
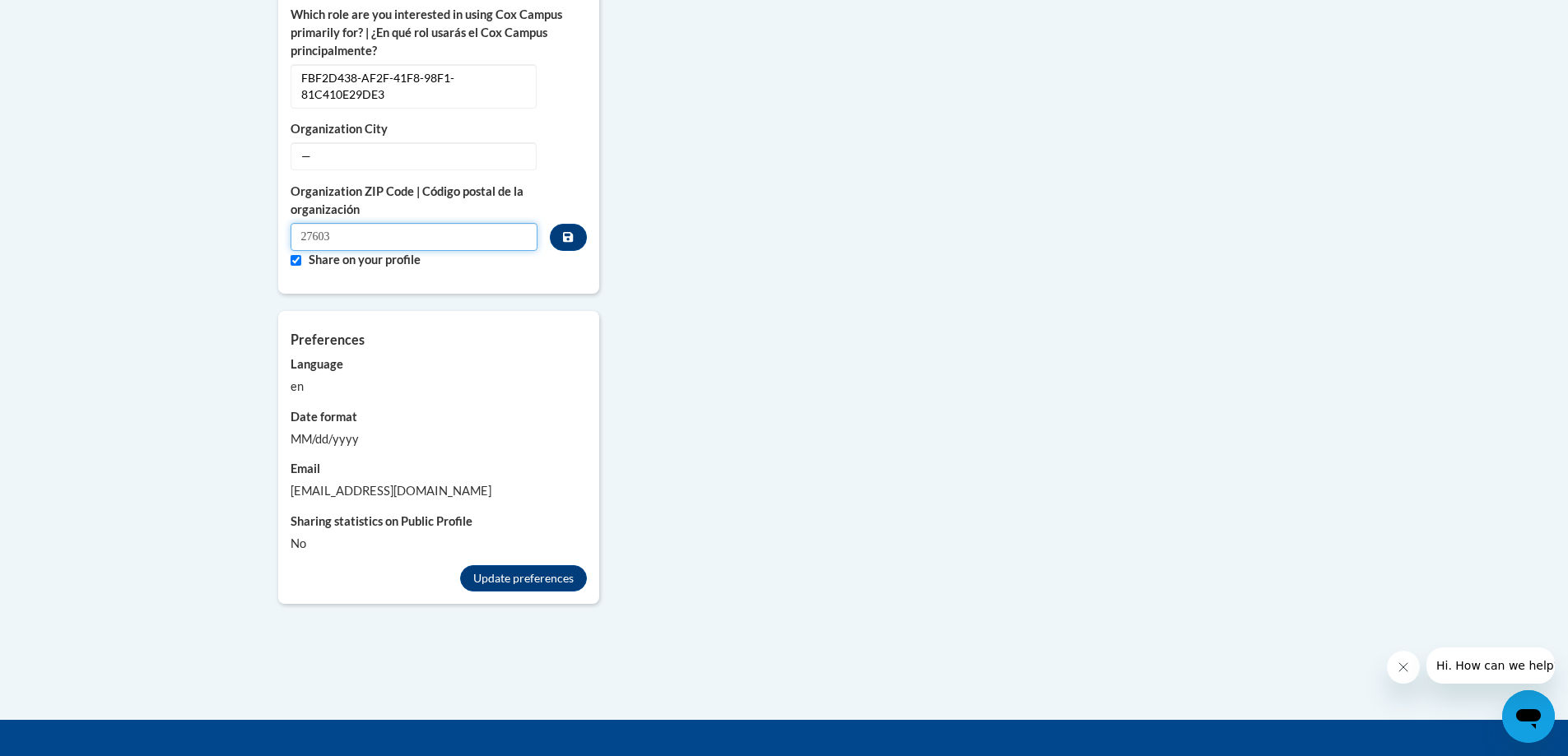
scroll to position [1069, 0]
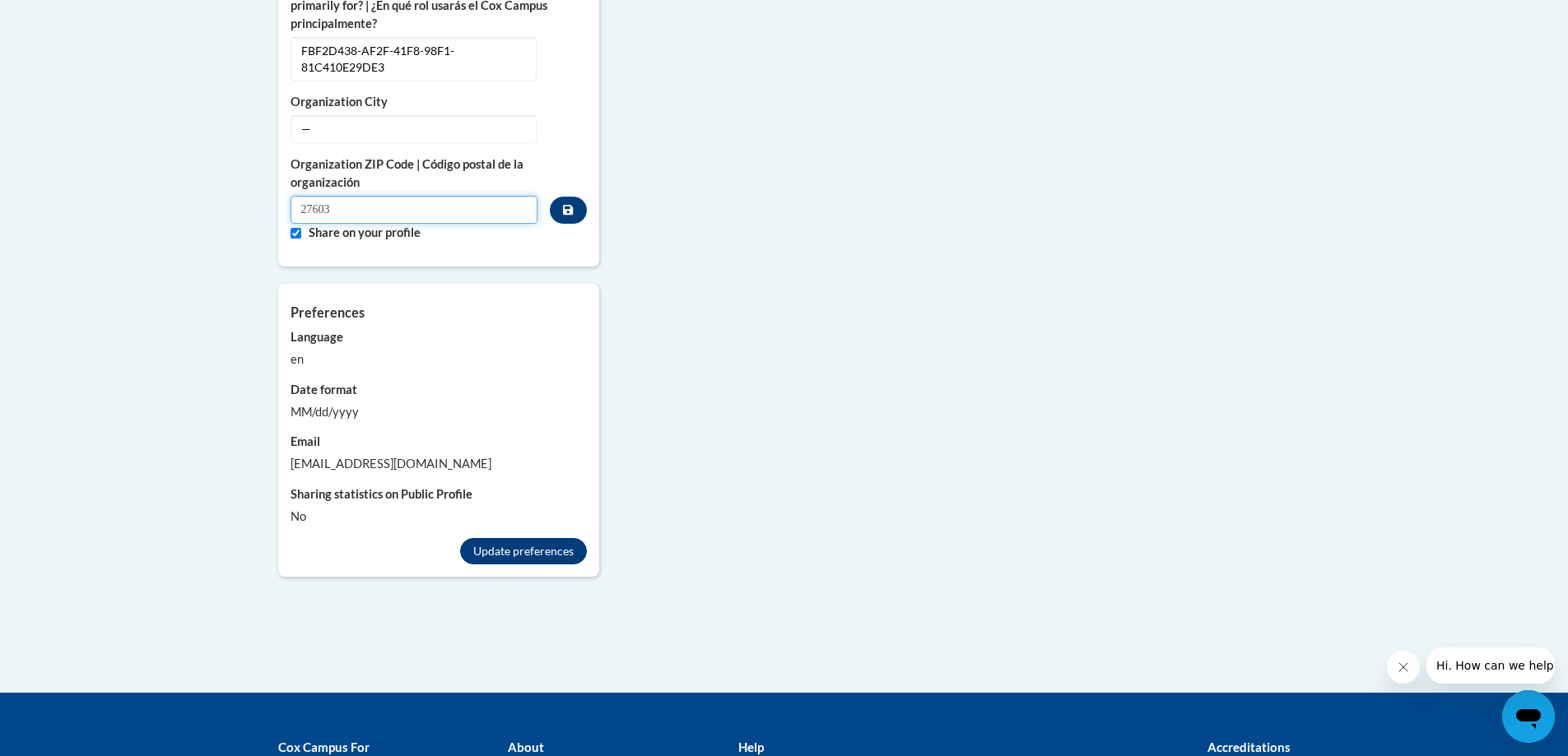
type input "27603"
click at [514, 538] on button "Update preferences" at bounding box center [523, 550] width 127 height 26
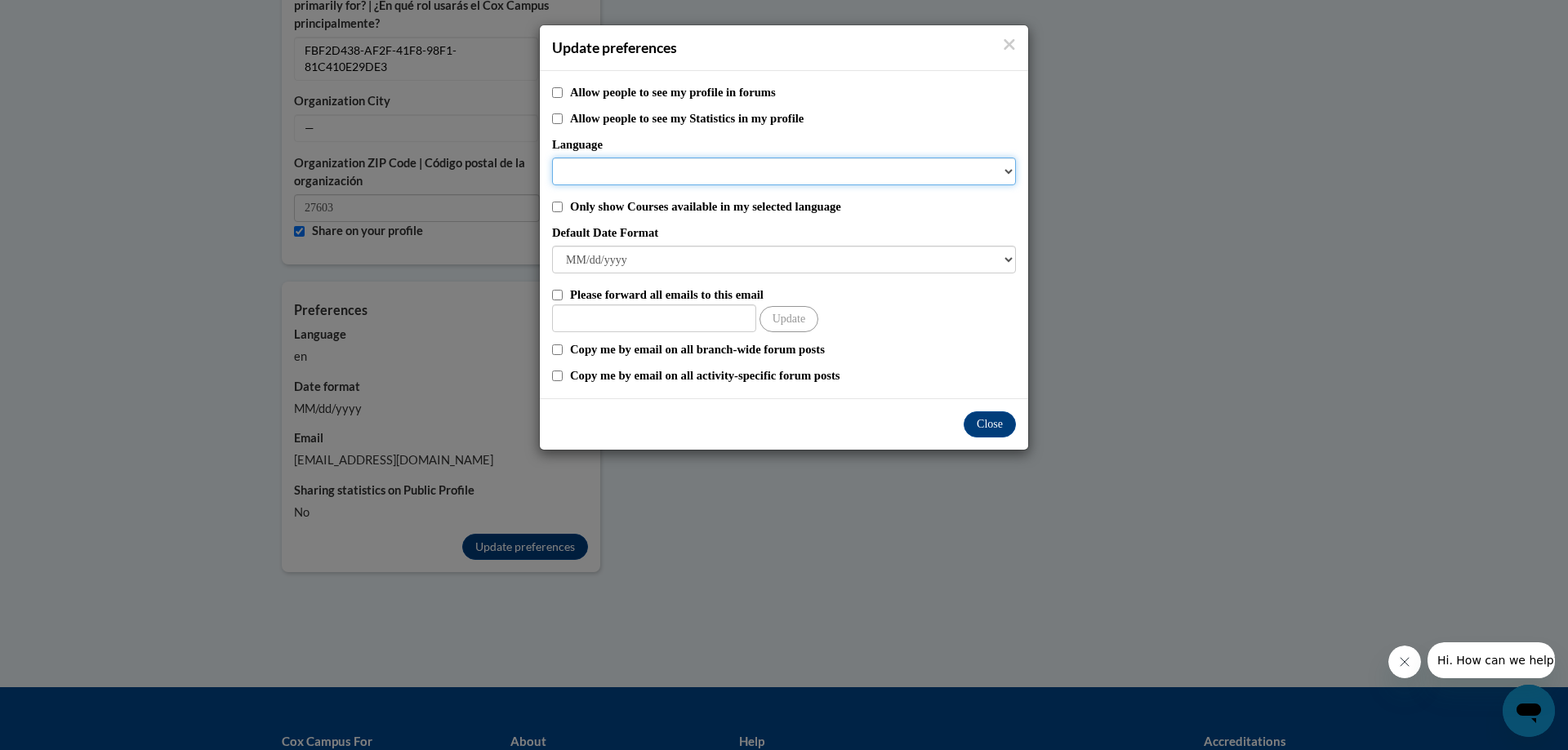
click at [943, 163] on select "Language" at bounding box center [784, 171] width 464 height 28
click at [941, 171] on select "Language" at bounding box center [784, 171] width 464 height 28
click at [987, 426] on button "Close" at bounding box center [989, 424] width 53 height 26
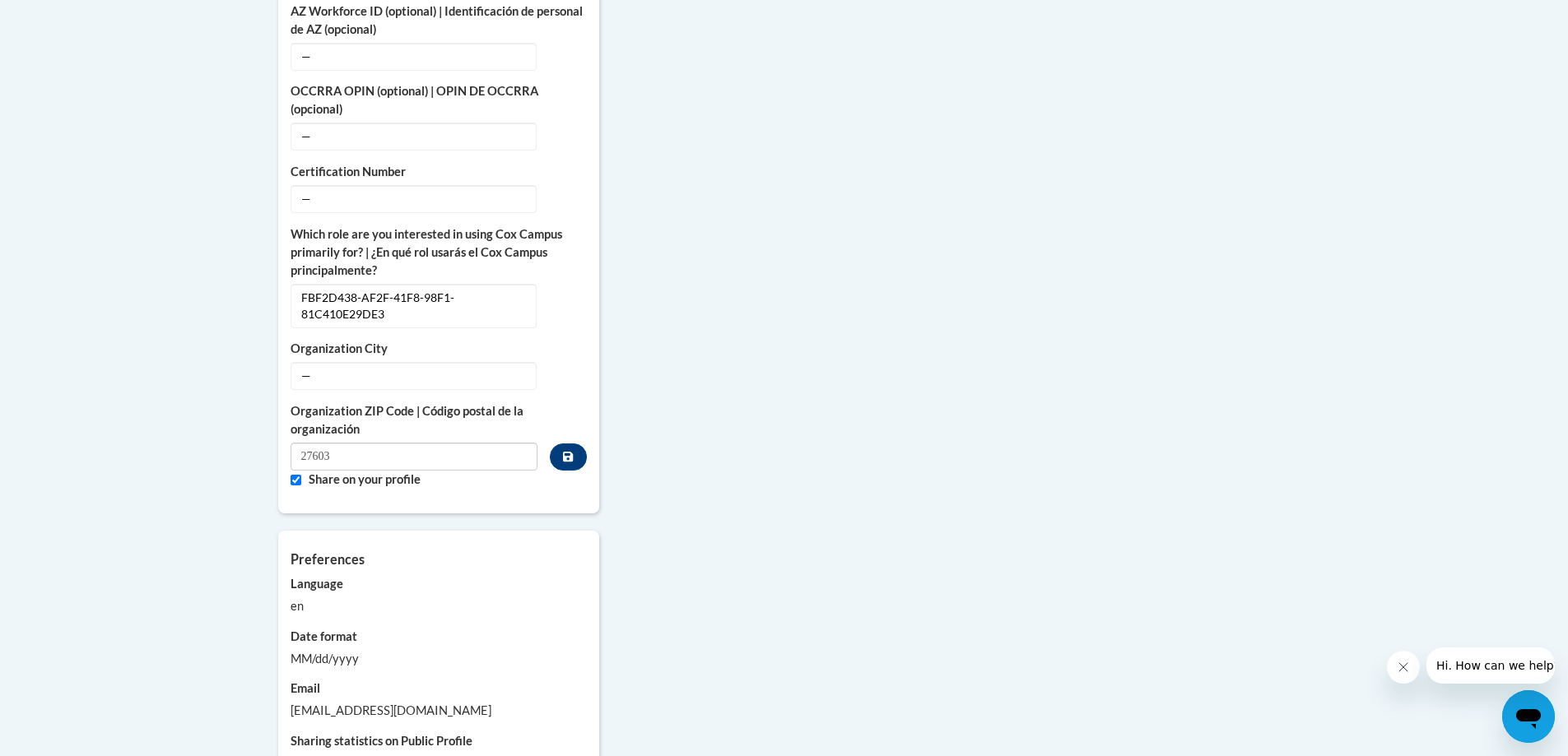
scroll to position [741, 0]
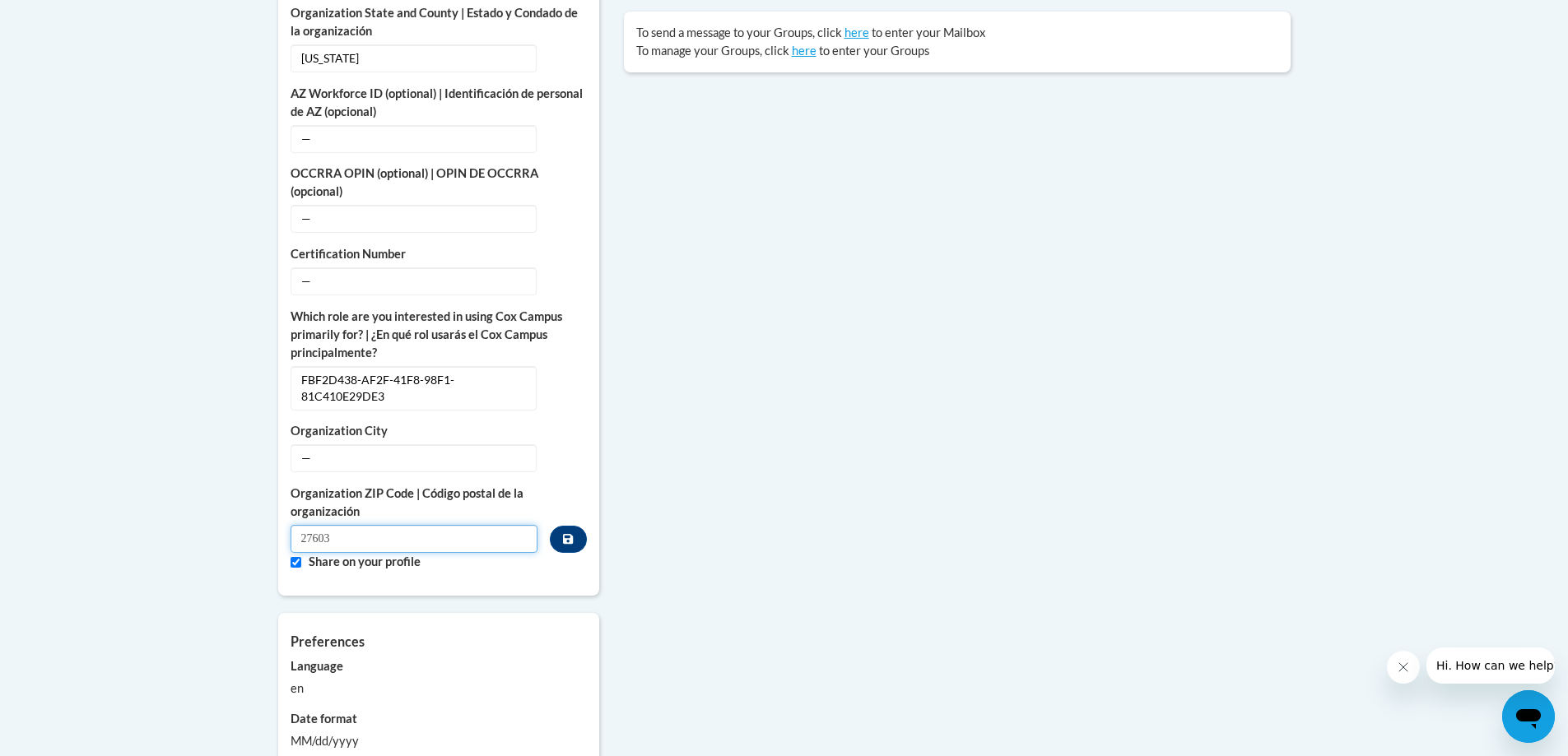
click at [344, 527] on input "27603" at bounding box center [415, 539] width 248 height 28
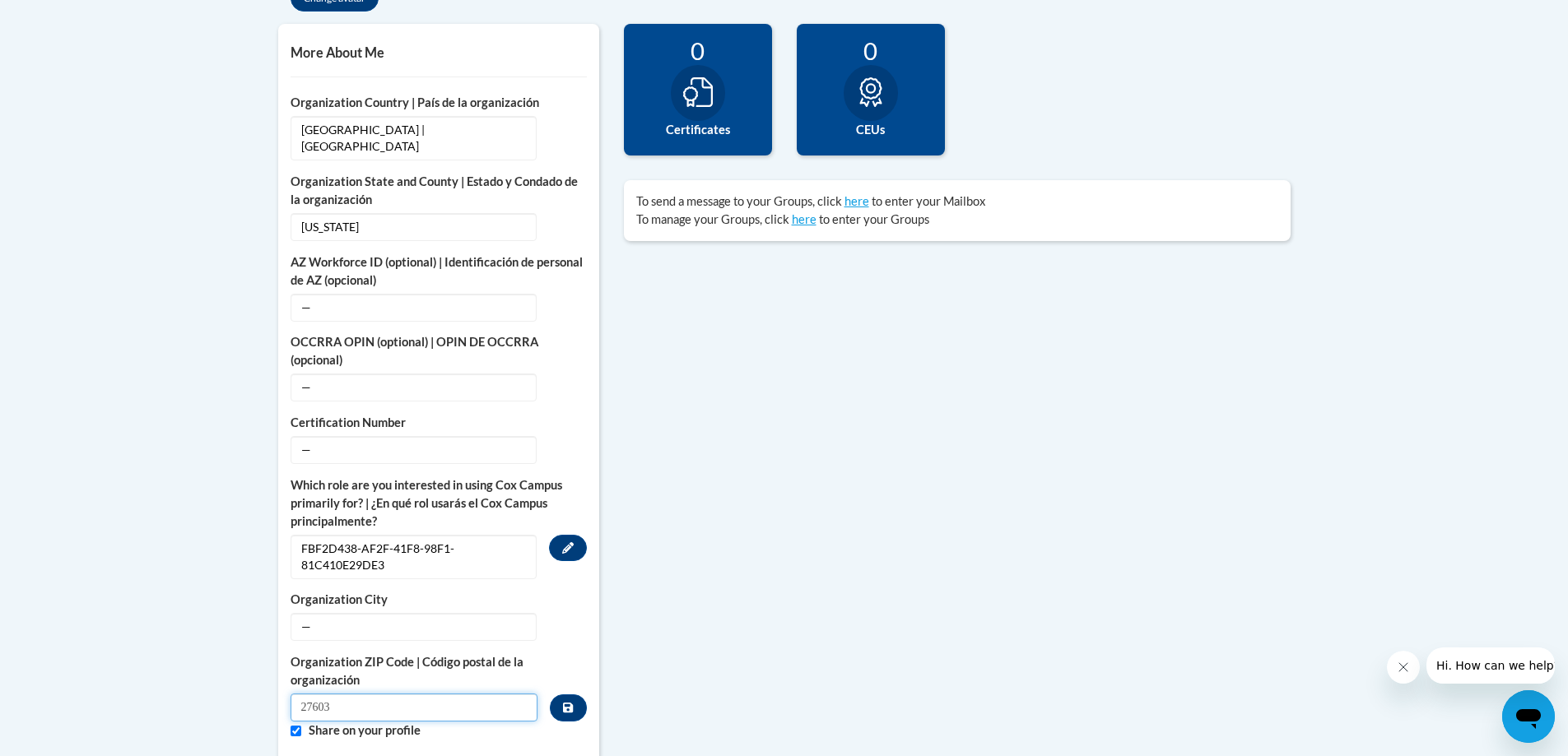
scroll to position [576, 0]
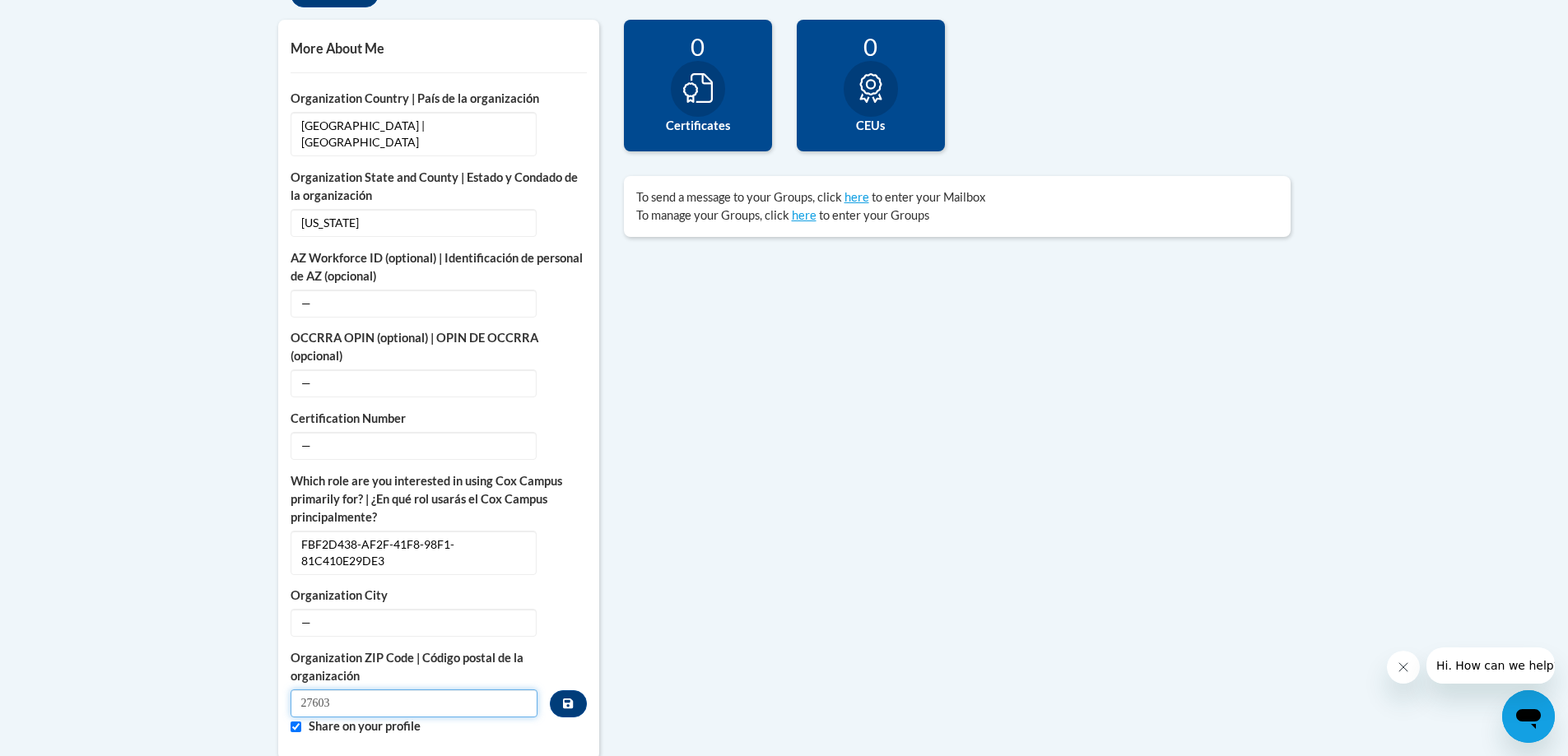
drag, startPoint x: 360, startPoint y: 686, endPoint x: 246, endPoint y: 682, distance: 114.1
click at [246, 682] on body "This site uses cookies to help improve your learning experience. By continuing …" at bounding box center [784, 450] width 1568 height 2053
click at [1126, 424] on div "More About Me Click or press to edit any of the profile fields below. Select mu…" at bounding box center [784, 554] width 1037 height 1068
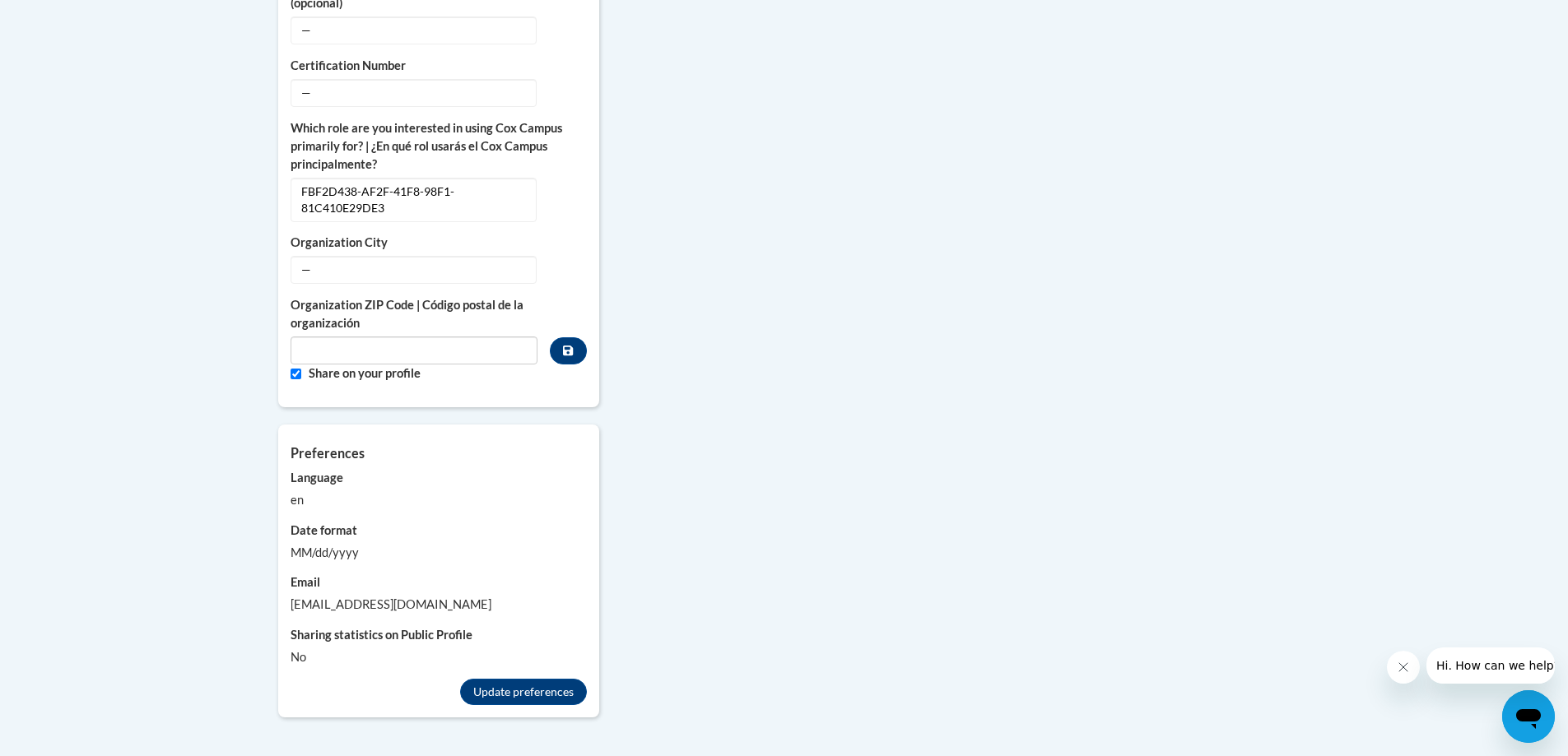
scroll to position [1069, 0]
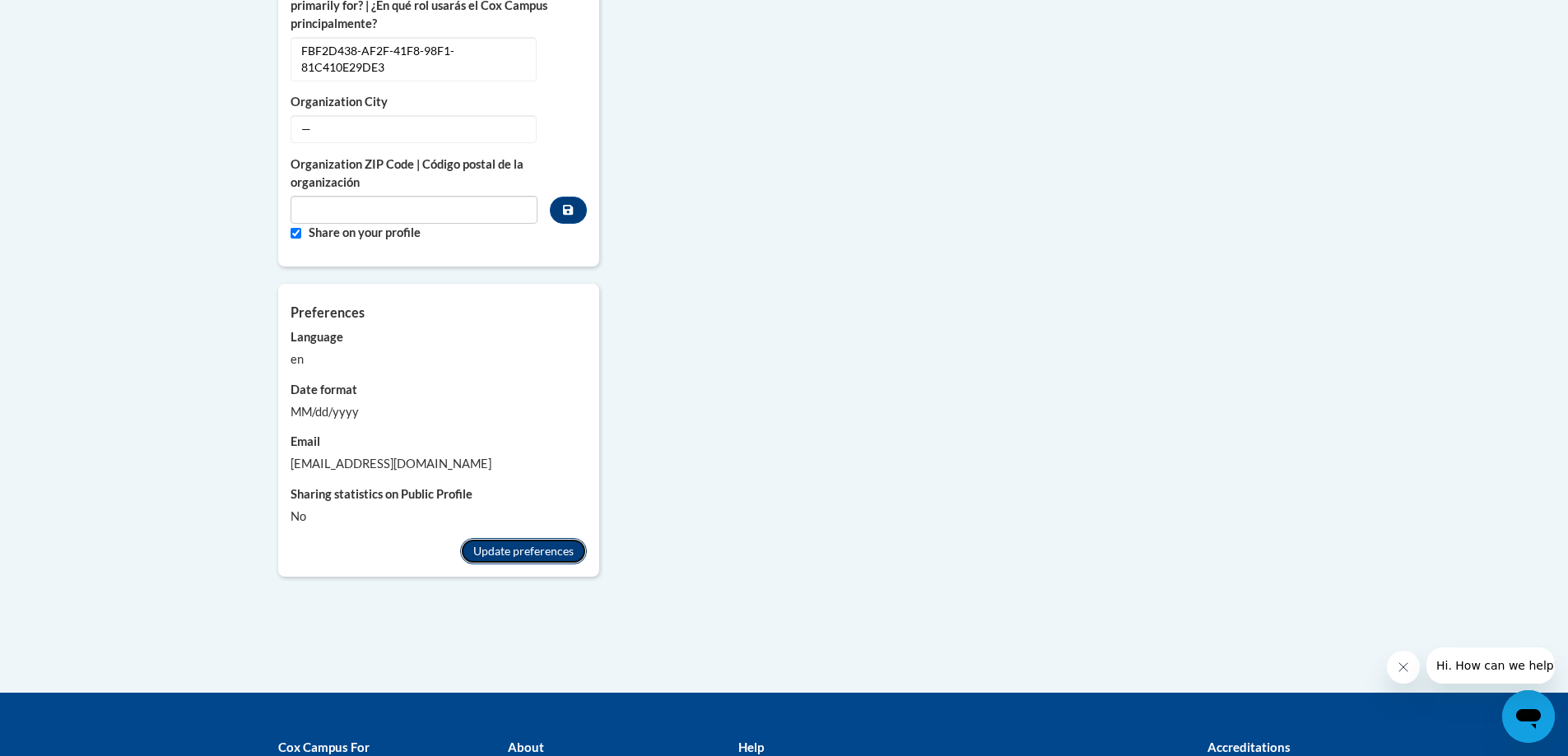
click at [503, 538] on button "Update preferences" at bounding box center [523, 550] width 127 height 26
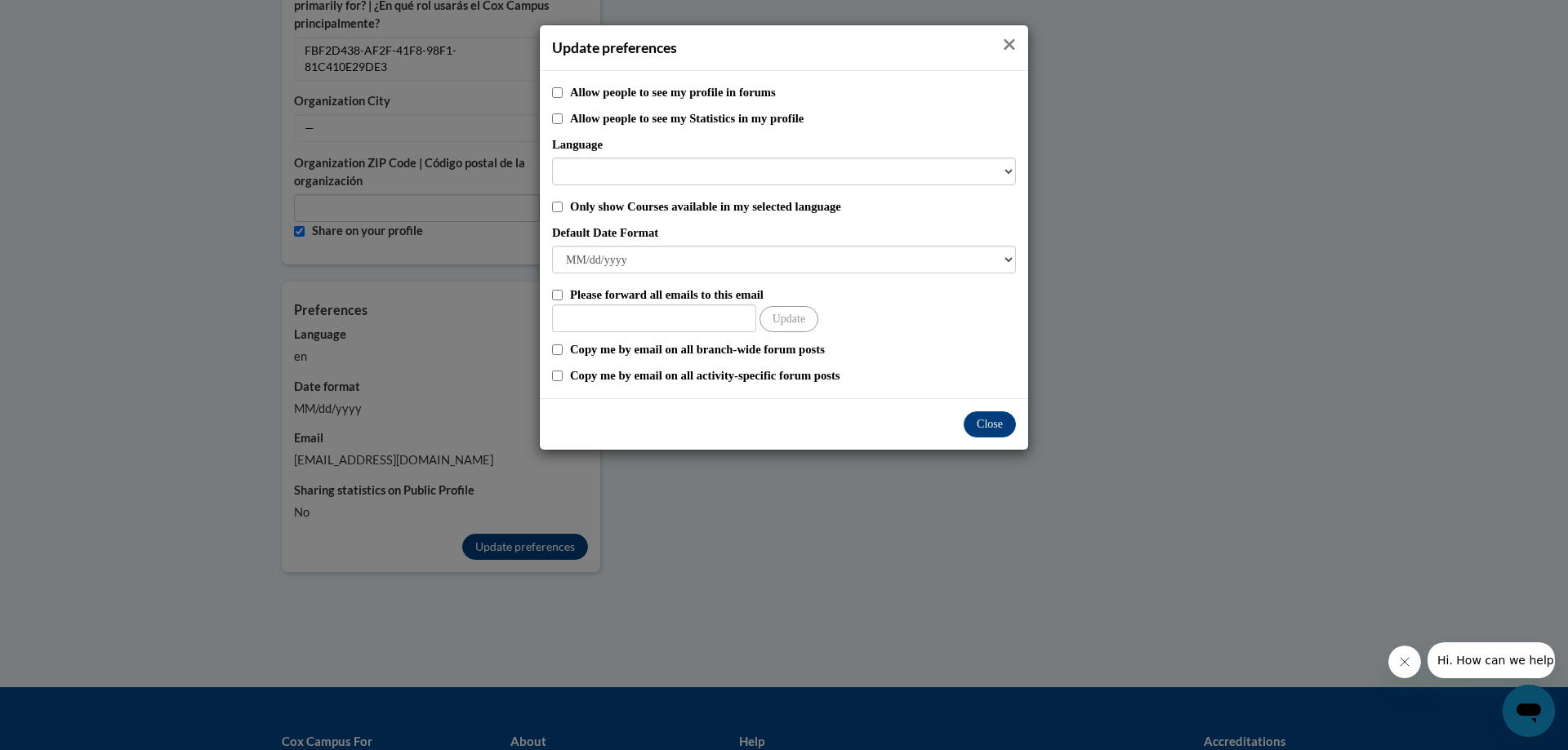
click at [1009, 37] on icon "Close" at bounding box center [1009, 44] width 13 height 17
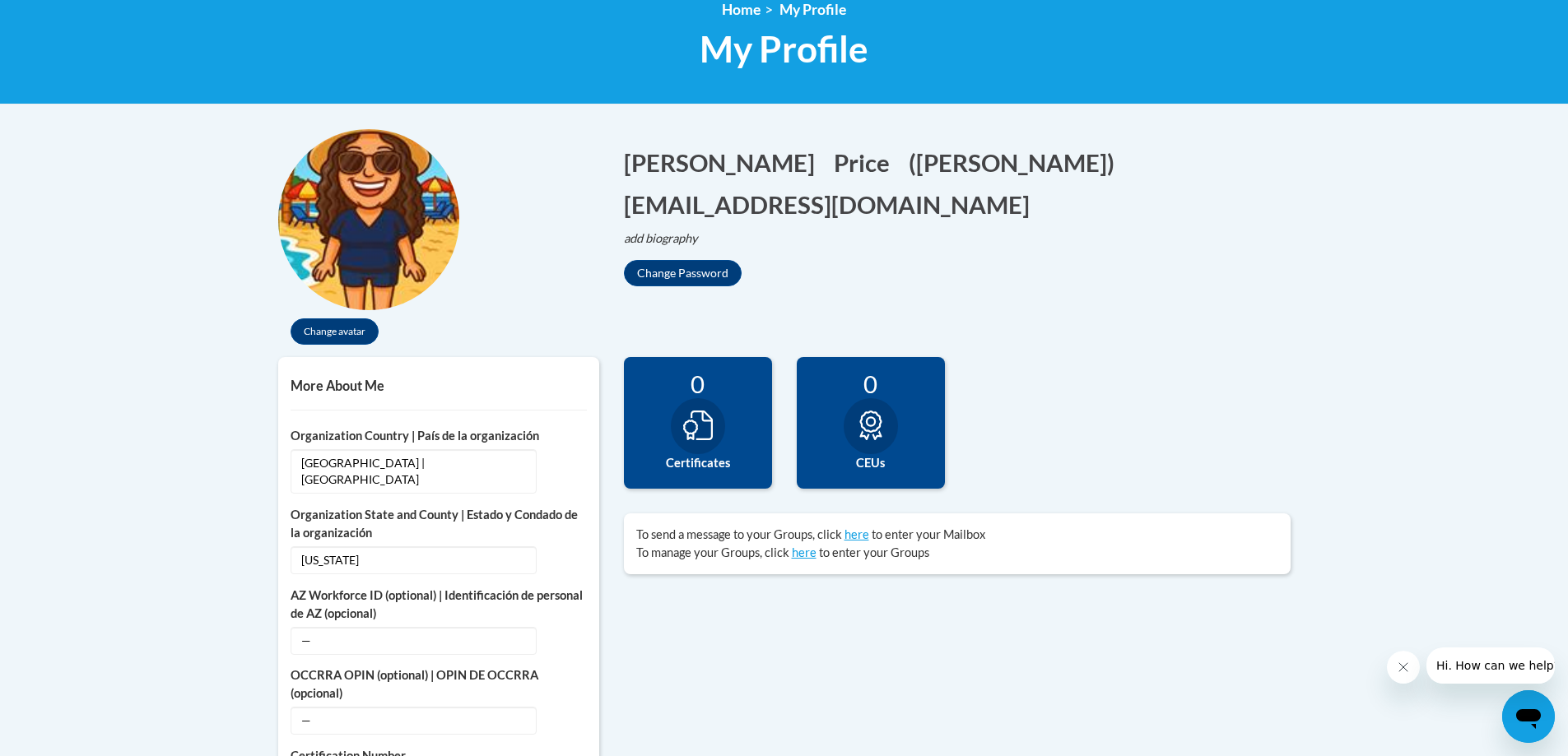
scroll to position [0, 0]
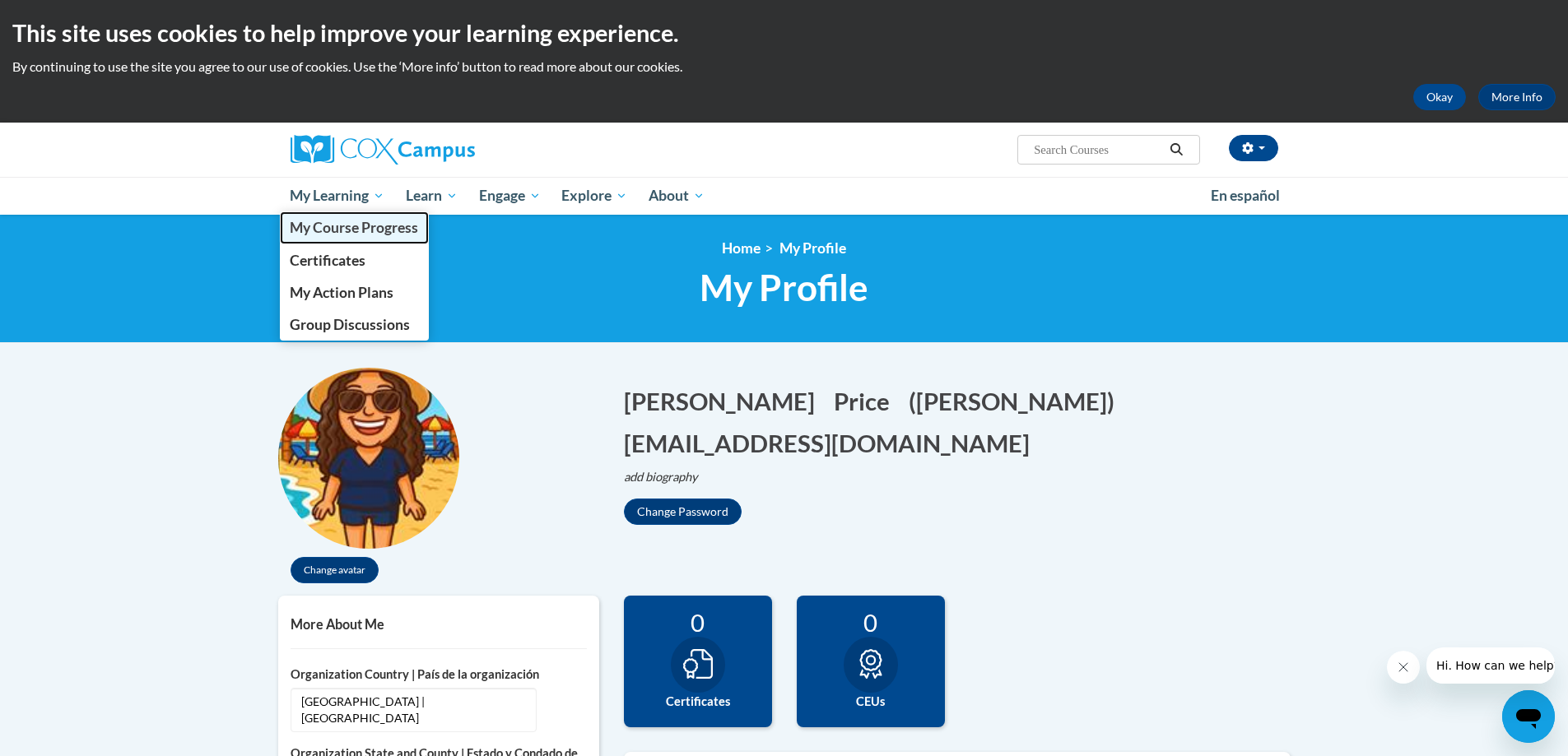
click at [329, 234] on span "My Course Progress" at bounding box center [354, 227] width 128 height 17
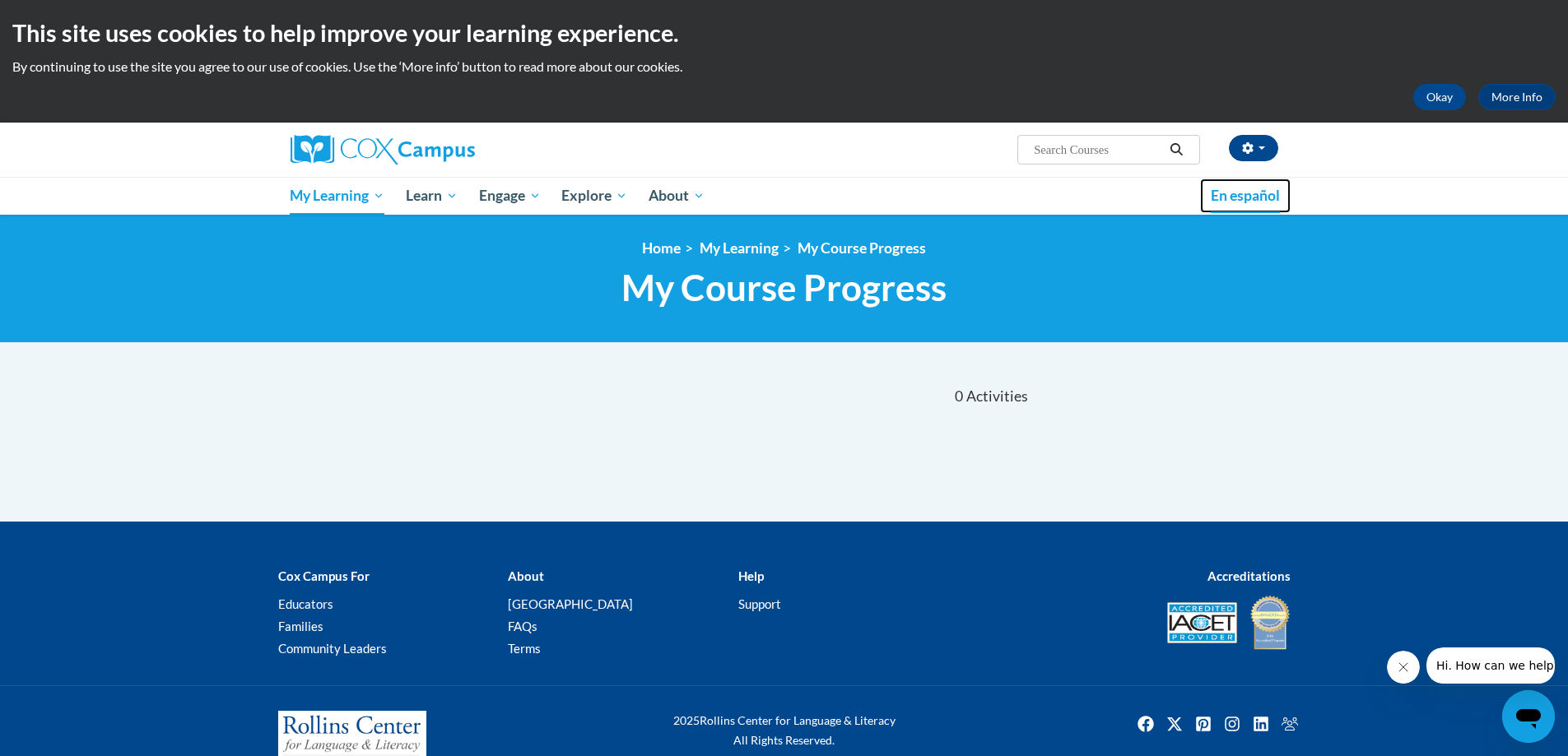
click at [1223, 192] on span "En español" at bounding box center [1245, 195] width 69 height 17
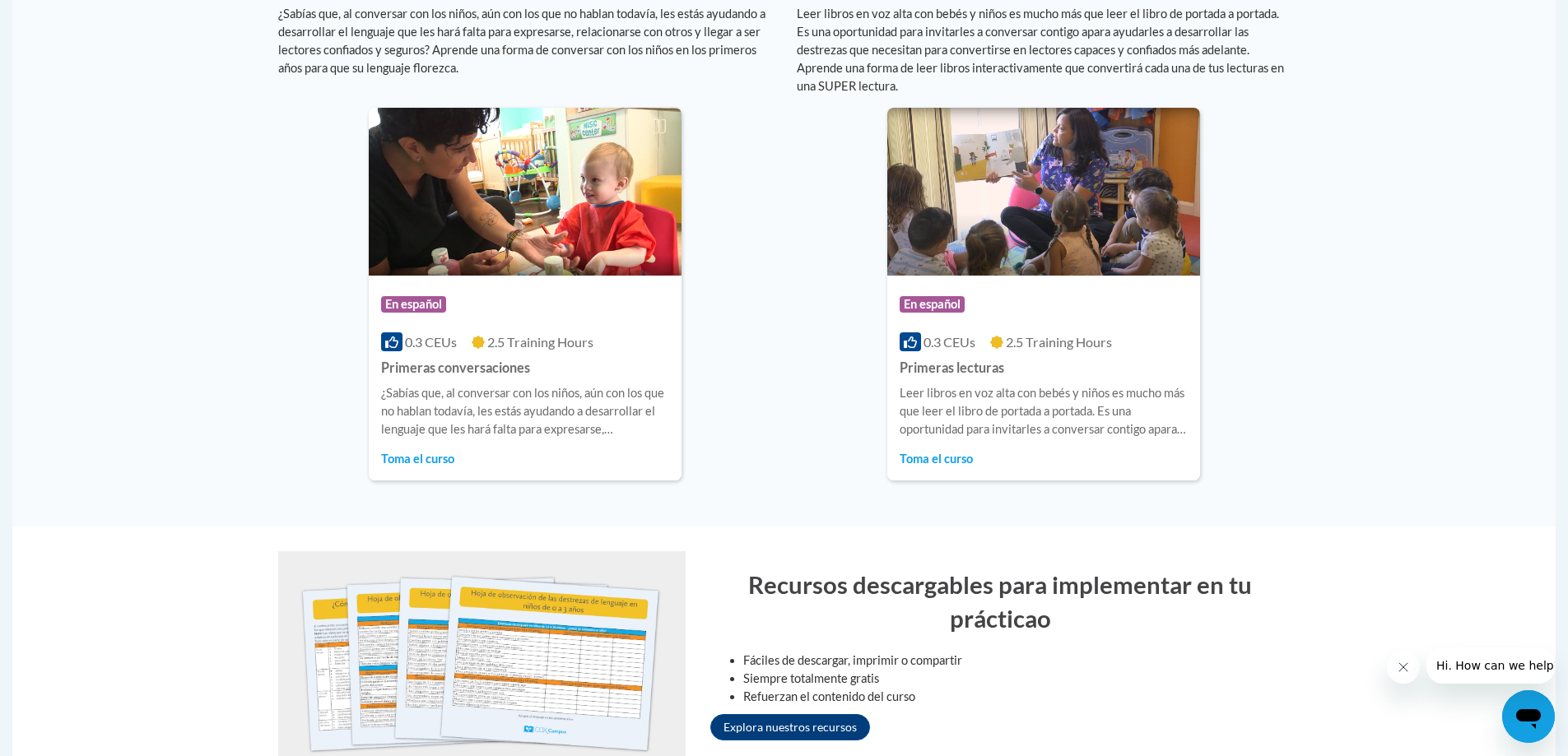
scroll to position [1235, 0]
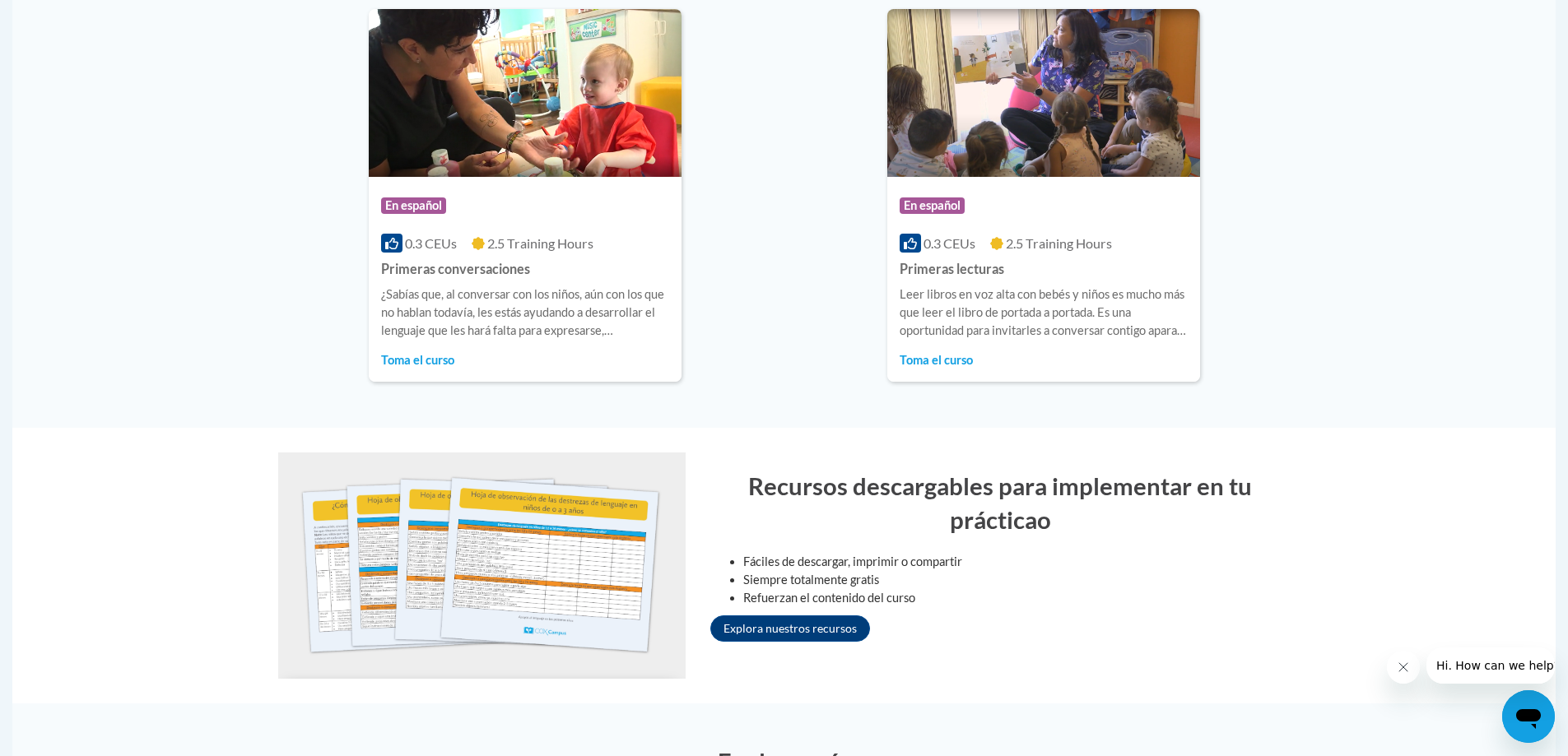
click at [512, 562] on img at bounding box center [482, 566] width 408 height 226
click at [796, 626] on link "Explora nuestros recursos" at bounding box center [790, 629] width 160 height 26
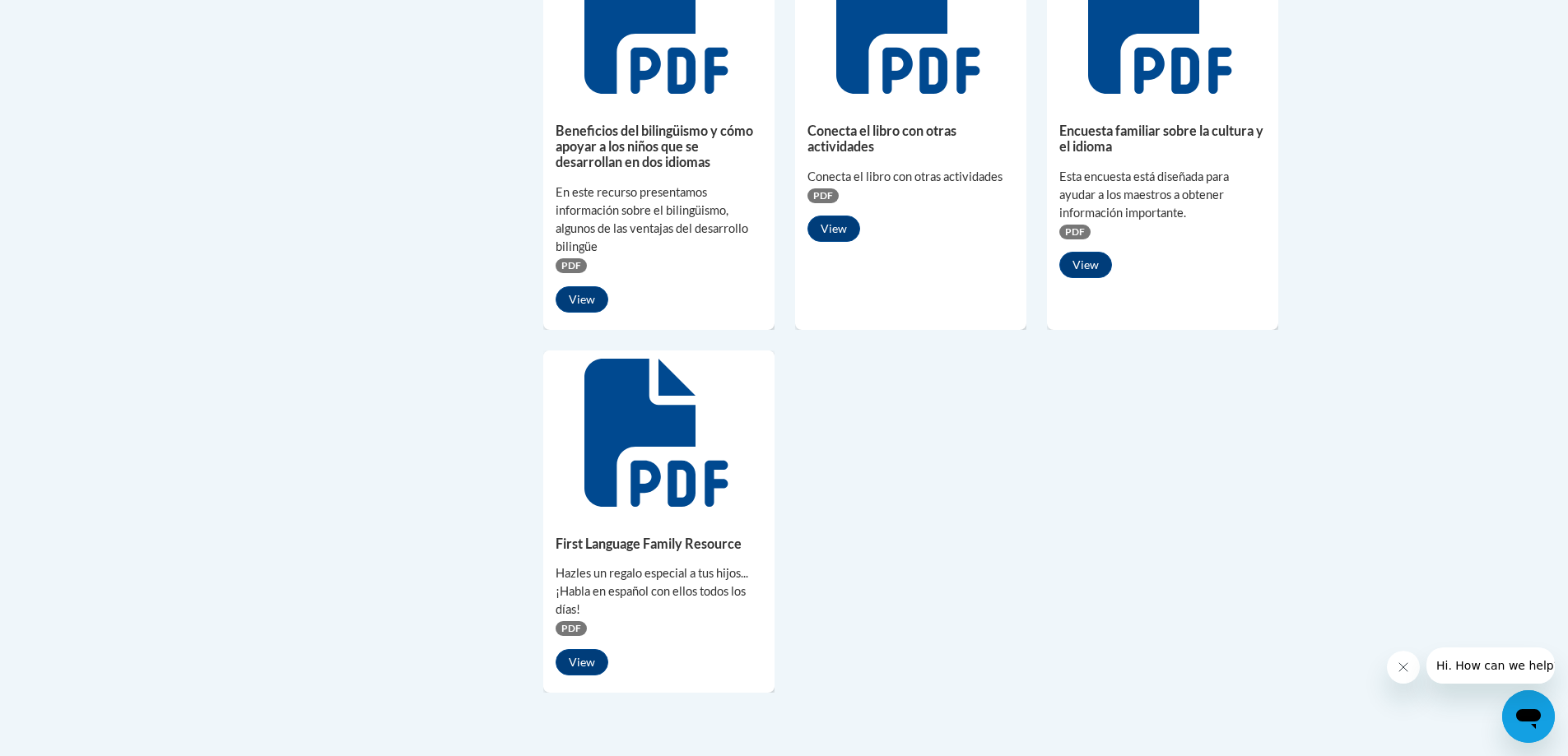
scroll to position [1235, 0]
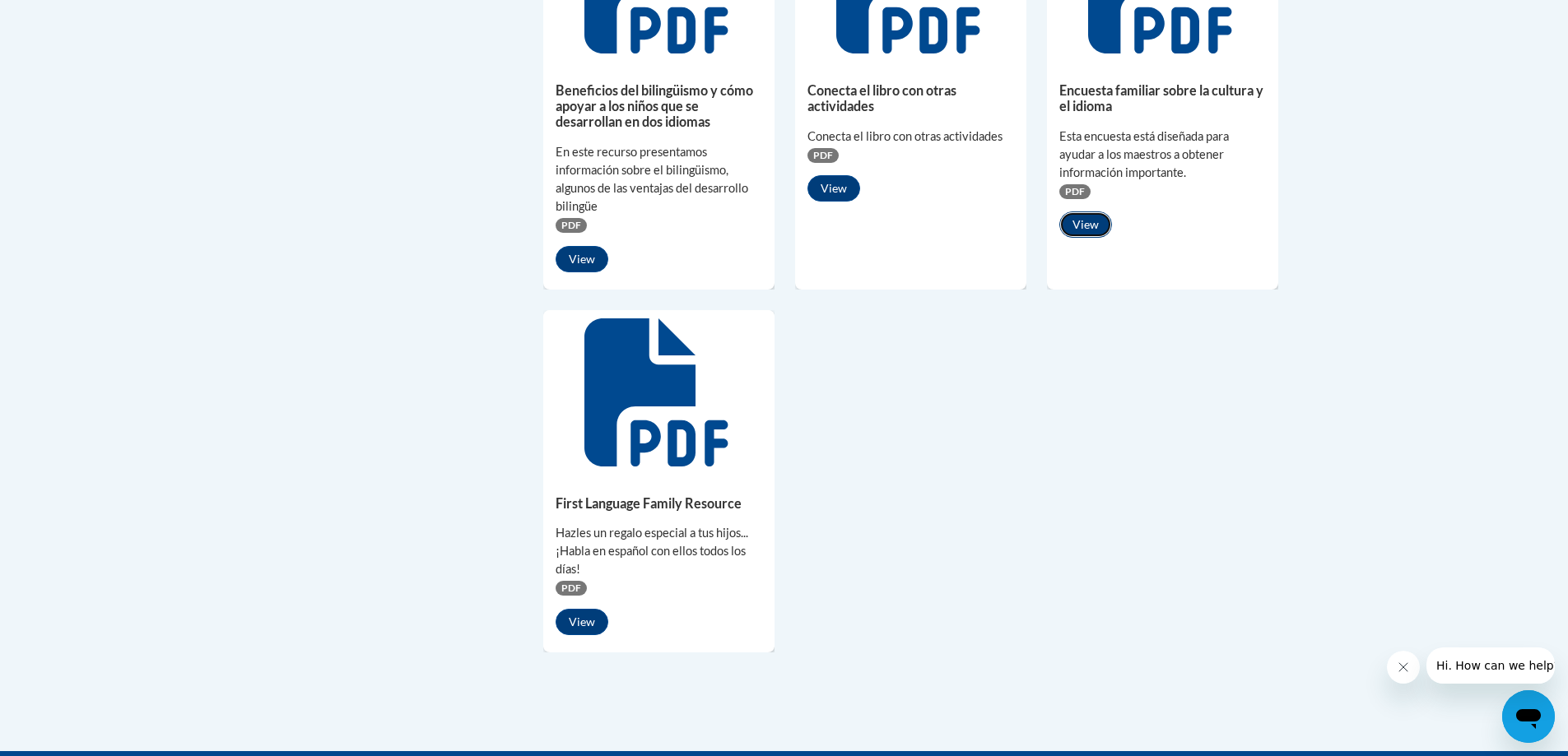
click at [1087, 227] on button "View" at bounding box center [1086, 224] width 53 height 26
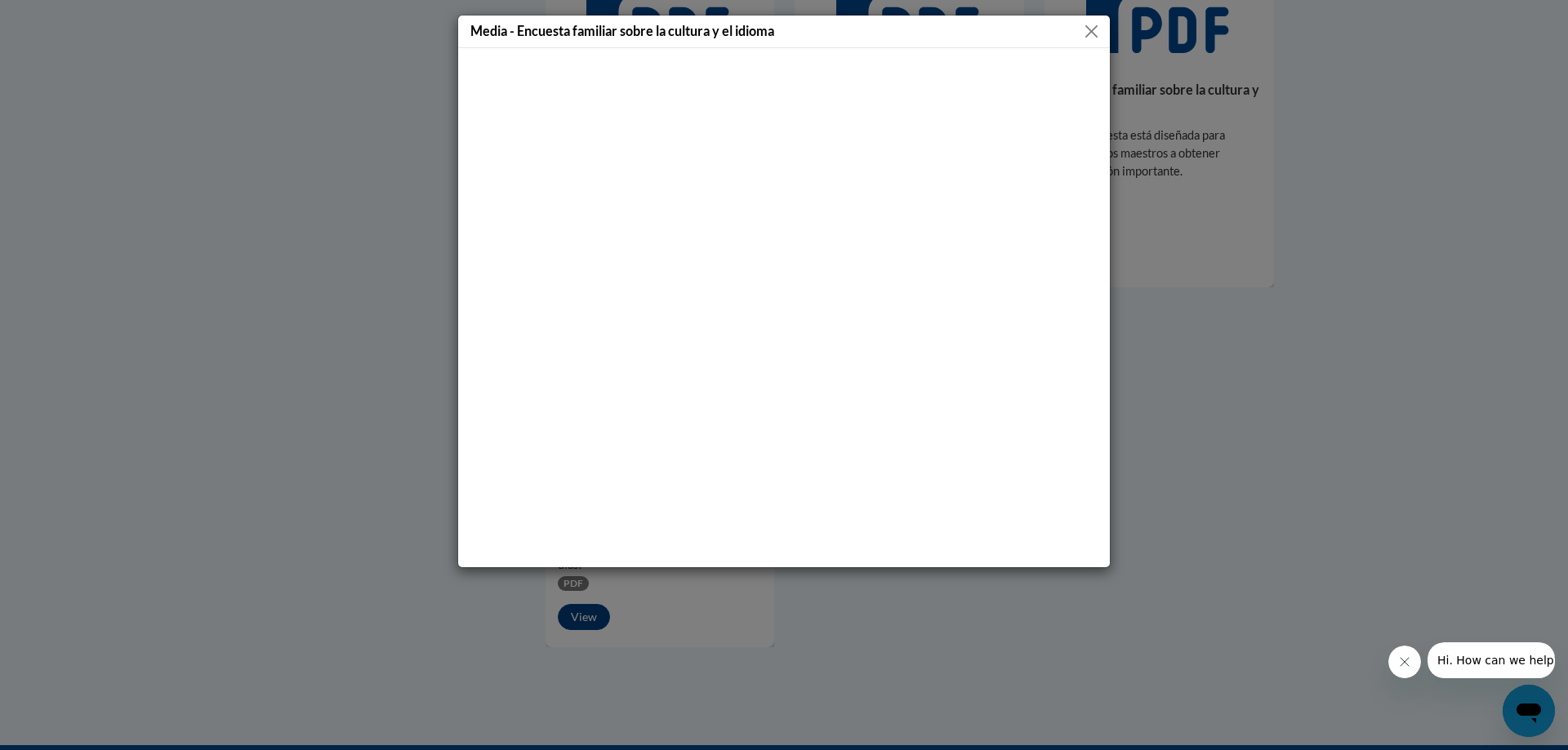
click at [776, 43] on div "Media - Encuesta familiar sobre la cultura y el idioma" at bounding box center [783, 31] width 651 height 33
click at [1097, 30] on button "Close" at bounding box center [1090, 31] width 20 height 20
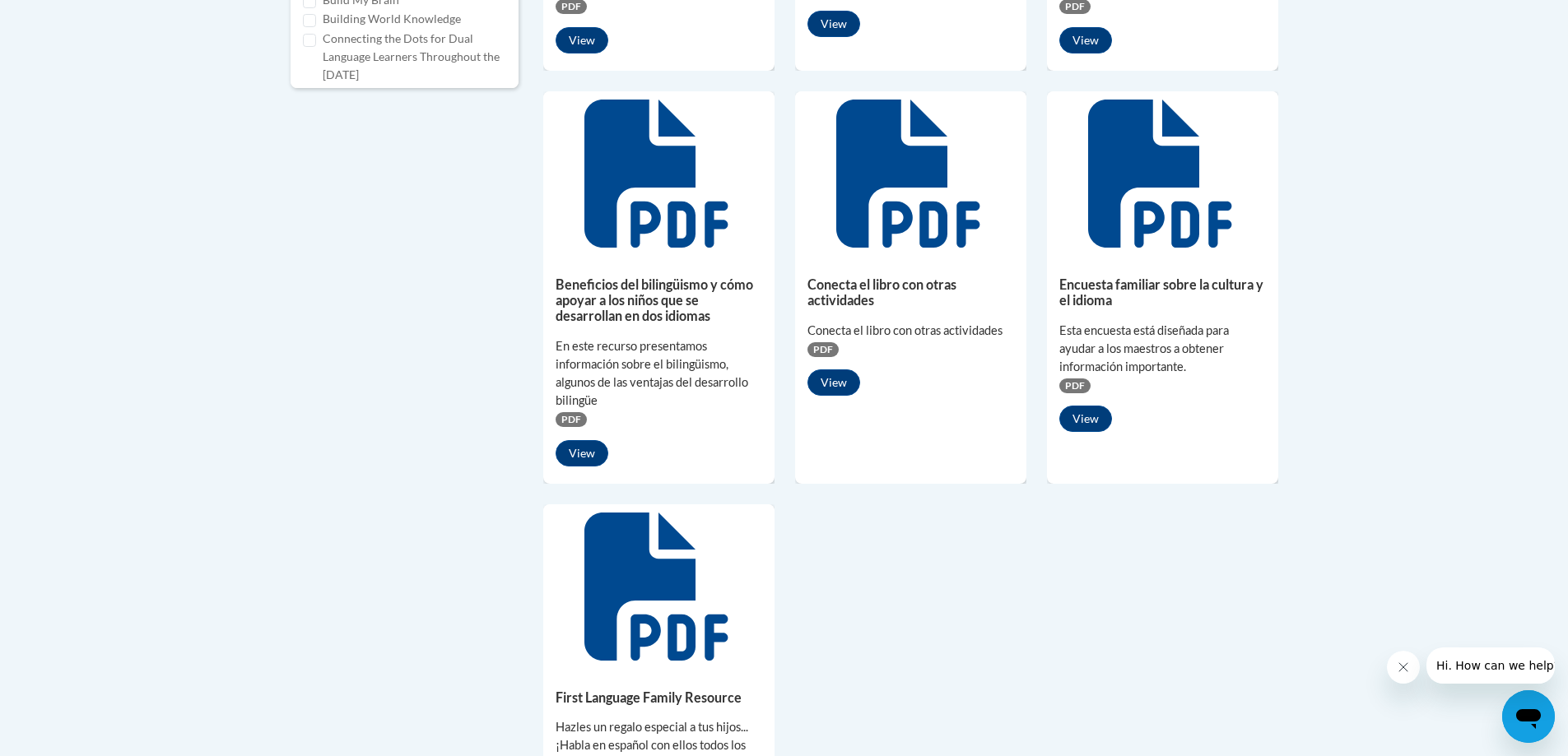
scroll to position [988, 0]
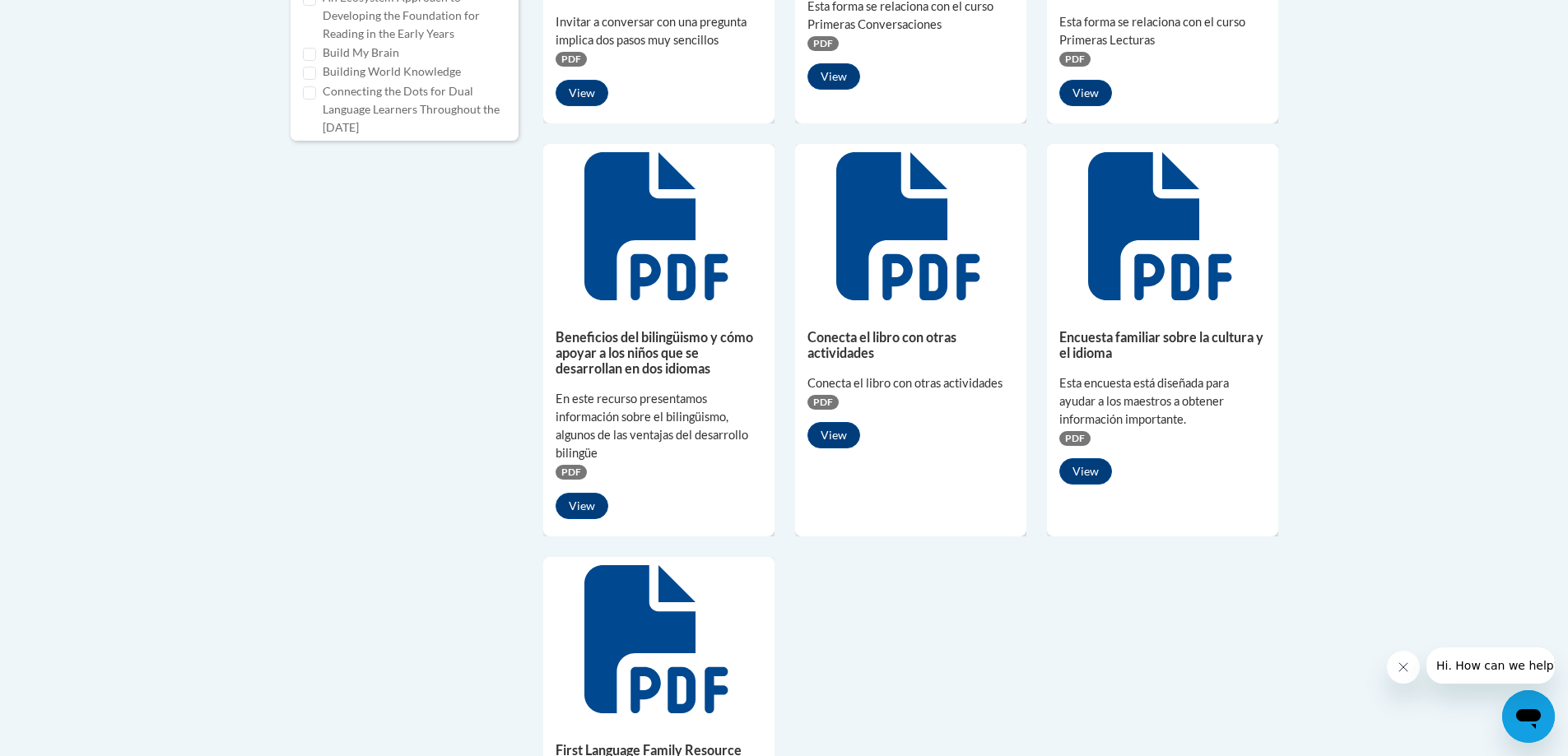
click at [1075, 438] on span "PDF" at bounding box center [1075, 438] width 31 height 14
click at [1089, 464] on button "View" at bounding box center [1086, 470] width 53 height 26
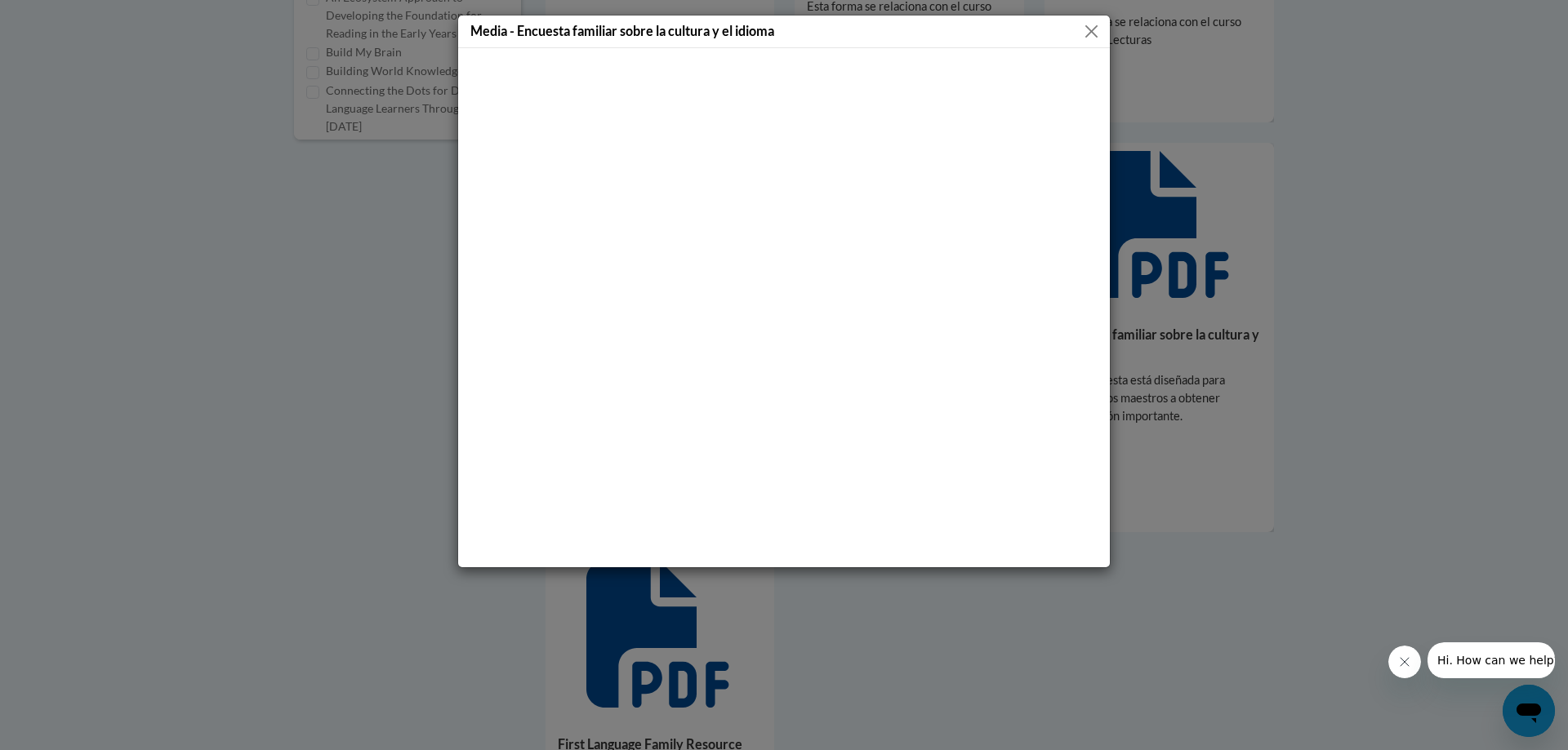
click at [1099, 17] on div "Media - Encuesta familiar sobre la cultura y el idioma" at bounding box center [783, 31] width 651 height 33
click at [1099, 34] on button "Close" at bounding box center [1090, 31] width 20 height 20
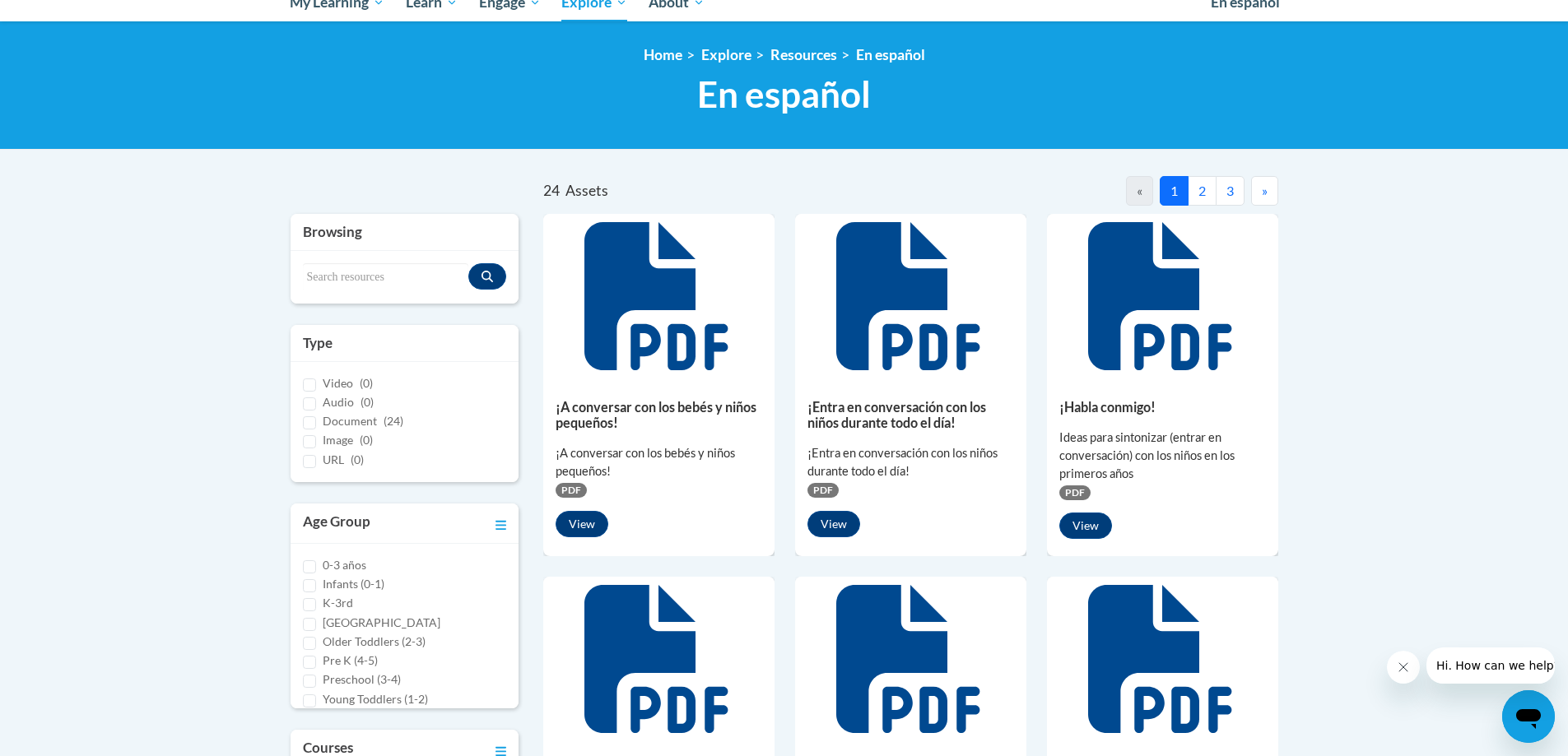
scroll to position [0, 0]
